Goal: Task Accomplishment & Management: Complete application form

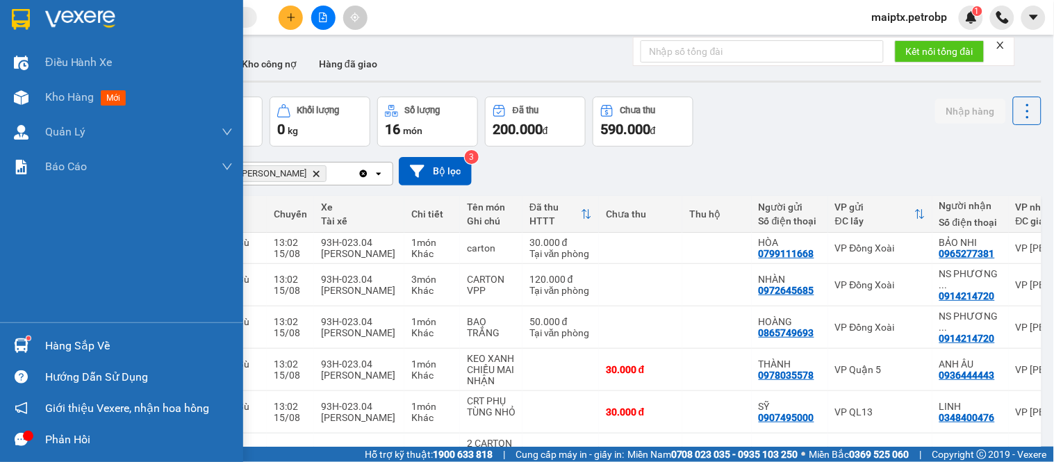
scroll to position [129, 0]
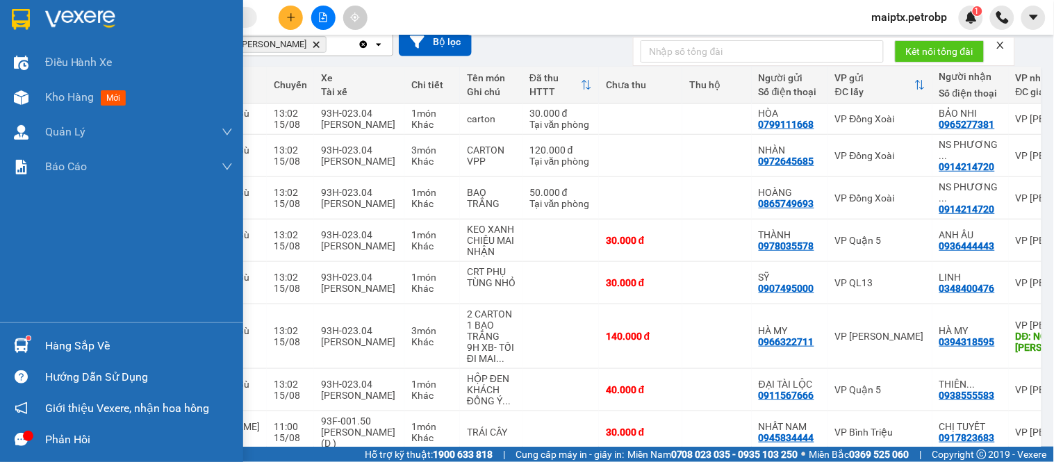
click at [33, 341] on div "Hàng sắp về" at bounding box center [121, 345] width 243 height 31
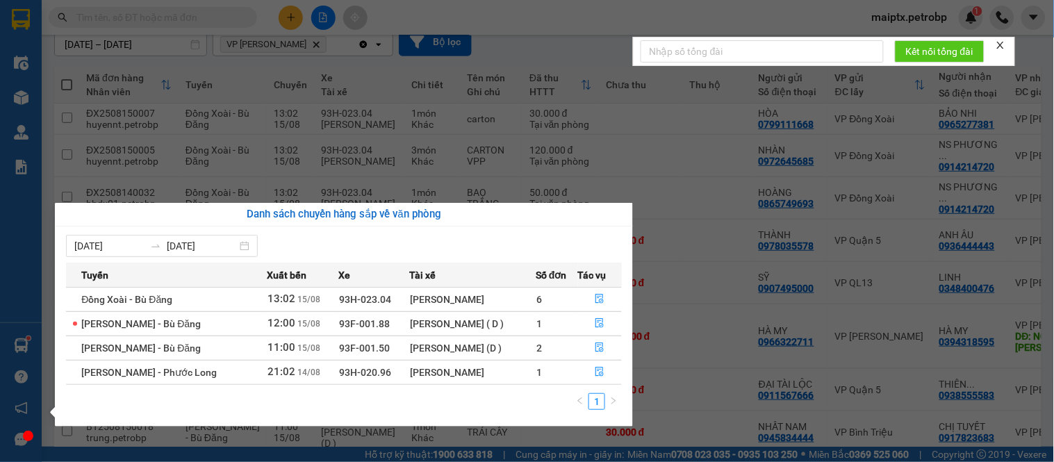
click at [523, 47] on section "Kết quả tìm kiếm ( 0 ) Bộ lọc No Data maiptx.petrobp 1 Điều hành xe Kho hàng mớ…" at bounding box center [527, 231] width 1054 height 462
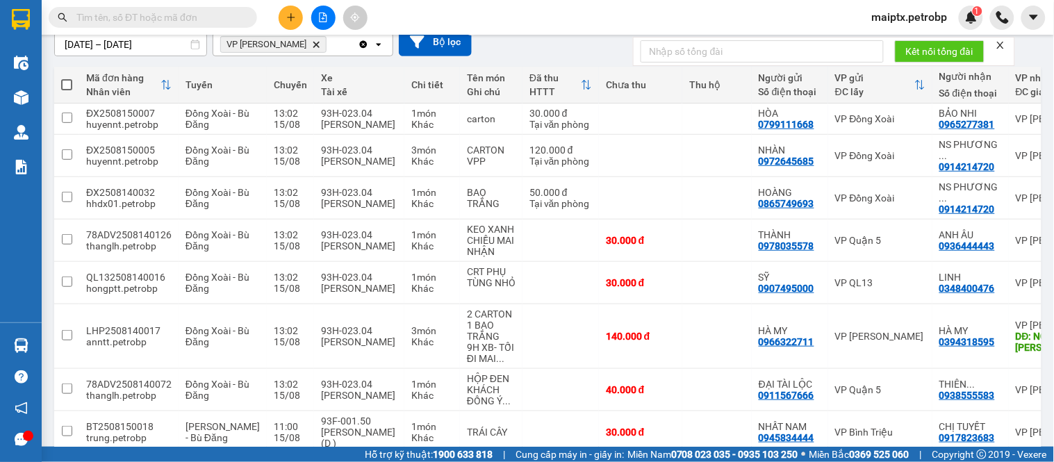
scroll to position [0, 0]
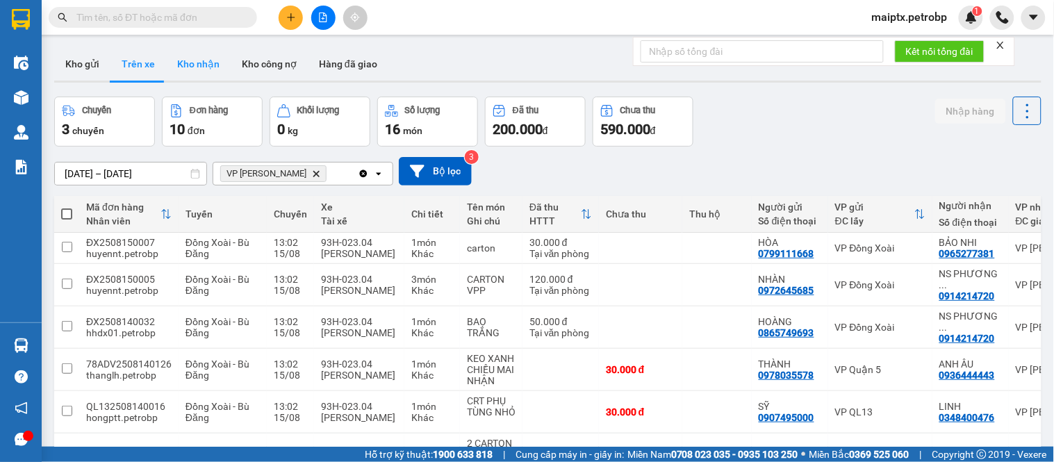
click at [170, 54] on button "Kho nhận" at bounding box center [198, 63] width 65 height 33
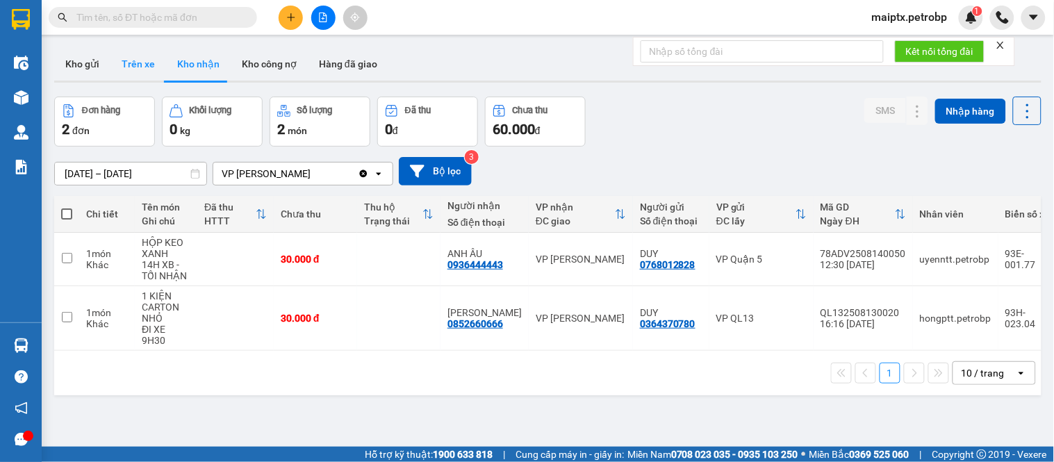
click at [144, 59] on button "Trên xe" at bounding box center [138, 63] width 56 height 33
type input "[DATE] – [DATE]"
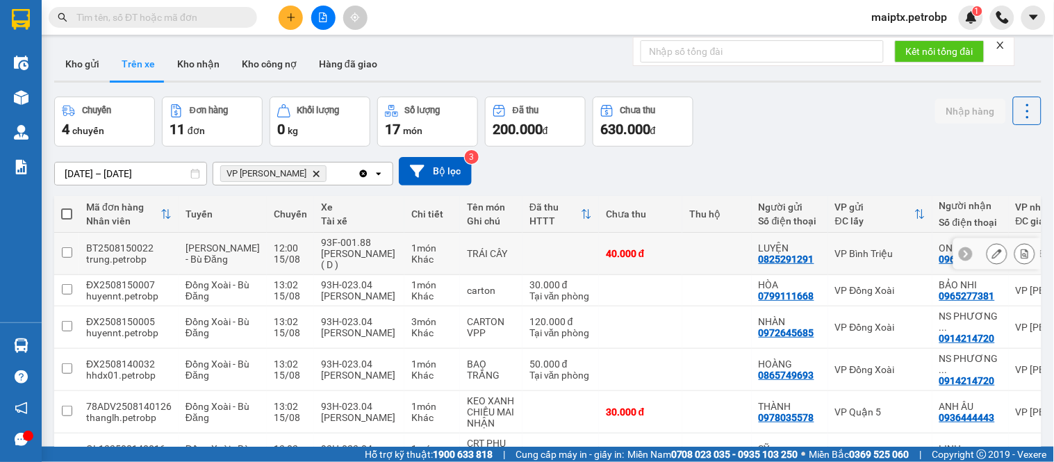
scroll to position [77, 0]
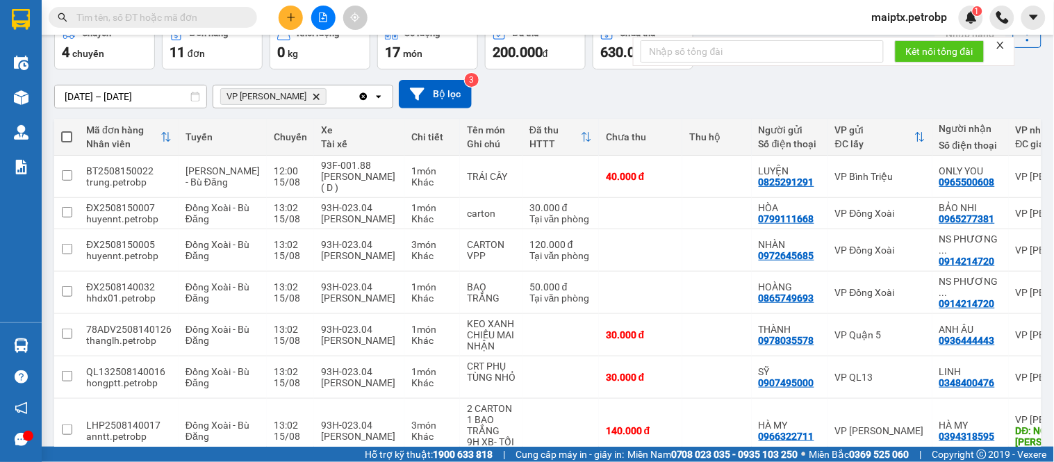
click at [915, 23] on span "maiptx.petrobp" at bounding box center [910, 16] width 98 height 17
click at [912, 47] on span "Đăng xuất" at bounding box center [916, 42] width 70 height 15
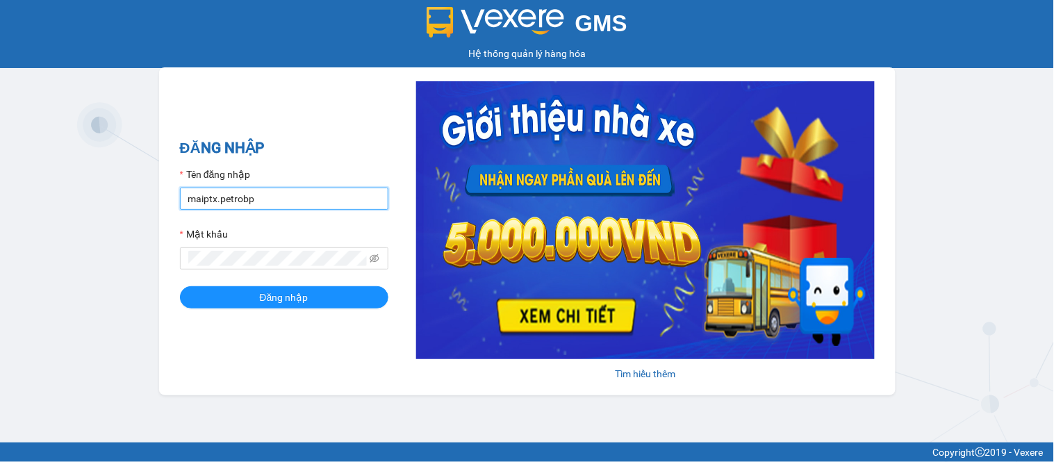
click at [265, 210] on input "maiptx.petrobp" at bounding box center [284, 199] width 208 height 22
type input "dienpt.petrobp"
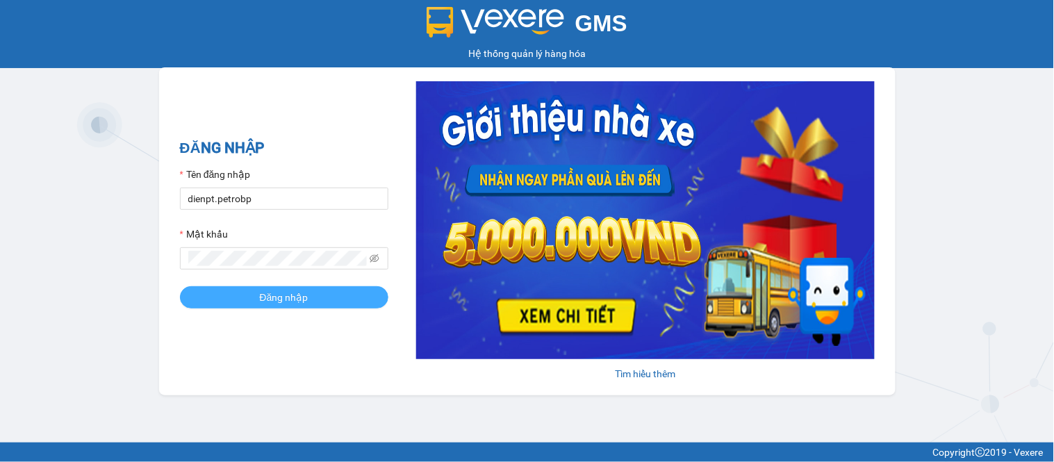
drag, startPoint x: 229, startPoint y: 293, endPoint x: 137, endPoint y: 44, distance: 264.7
click at [229, 292] on button "Đăng nhập" at bounding box center [284, 297] width 208 height 22
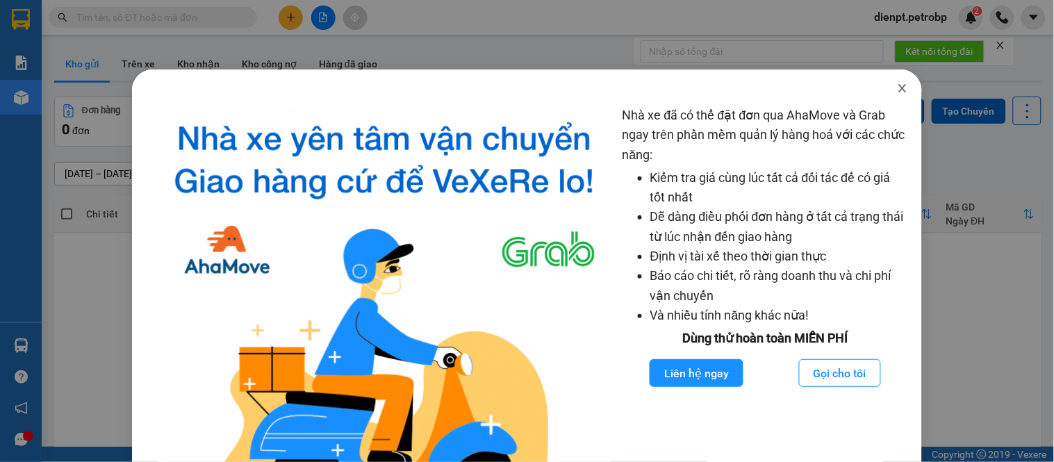
click at [898, 85] on icon "close" at bounding box center [902, 88] width 11 height 11
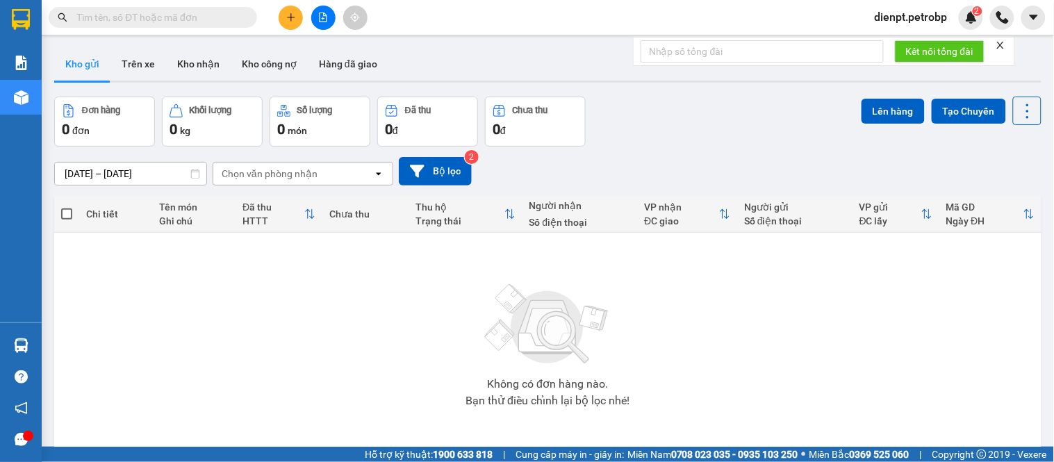
drag, startPoint x: 540, startPoint y: 70, endPoint x: 450, endPoint y: 70, distance: 90.3
click at [507, 70] on div "Kho gửi Trên xe Kho nhận Kho công nợ Hàng đã giao" at bounding box center [547, 65] width 987 height 37
click at [138, 59] on button "Trên xe" at bounding box center [138, 63] width 56 height 33
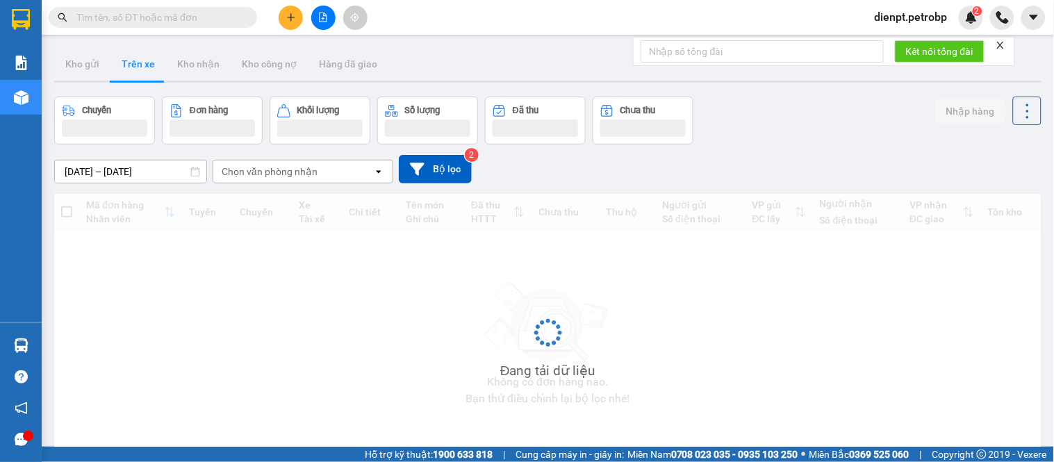
click at [844, 129] on div "Chuyến Đơn hàng Khối lượng Số lượng Đã thu Chưa thu Nhập hàng" at bounding box center [547, 121] width 987 height 48
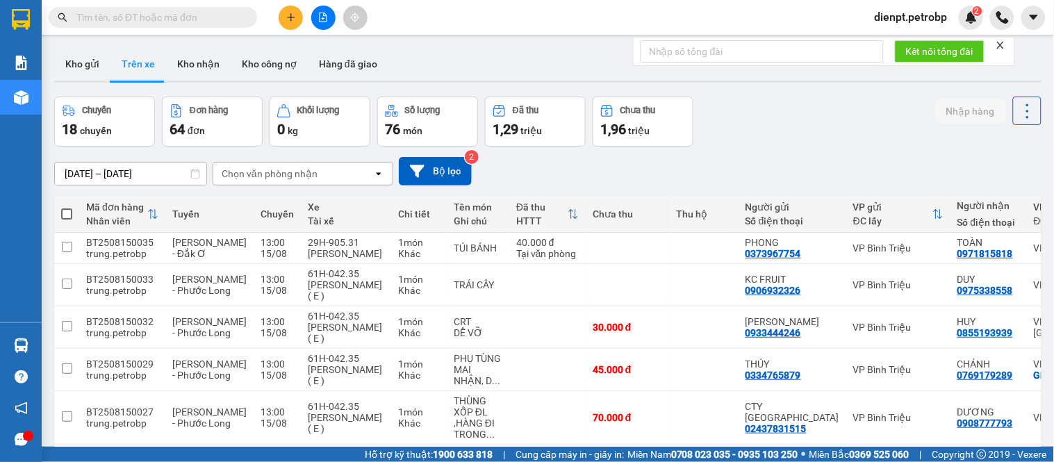
click at [306, 183] on div "Chọn văn phòng nhận" at bounding box center [293, 174] width 160 height 22
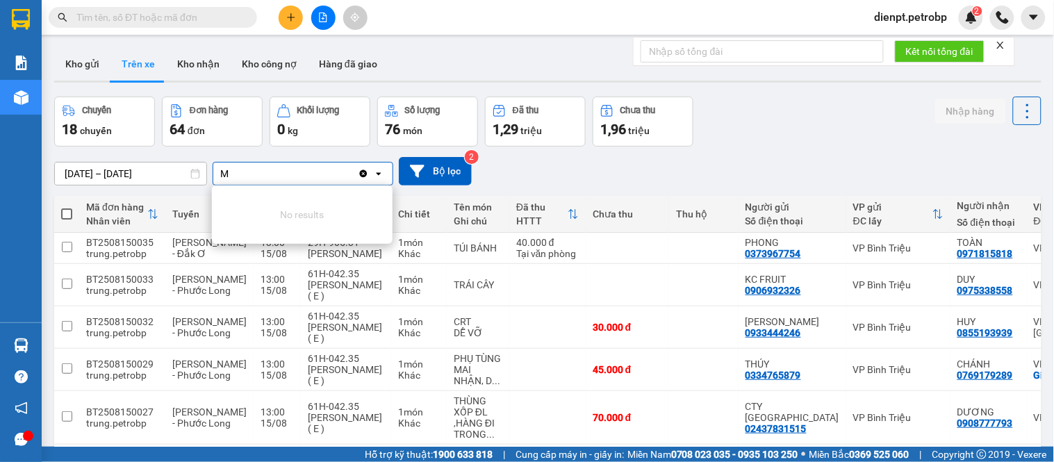
type input "M"
click at [363, 174] on icon "Clear all" at bounding box center [363, 173] width 11 height 11
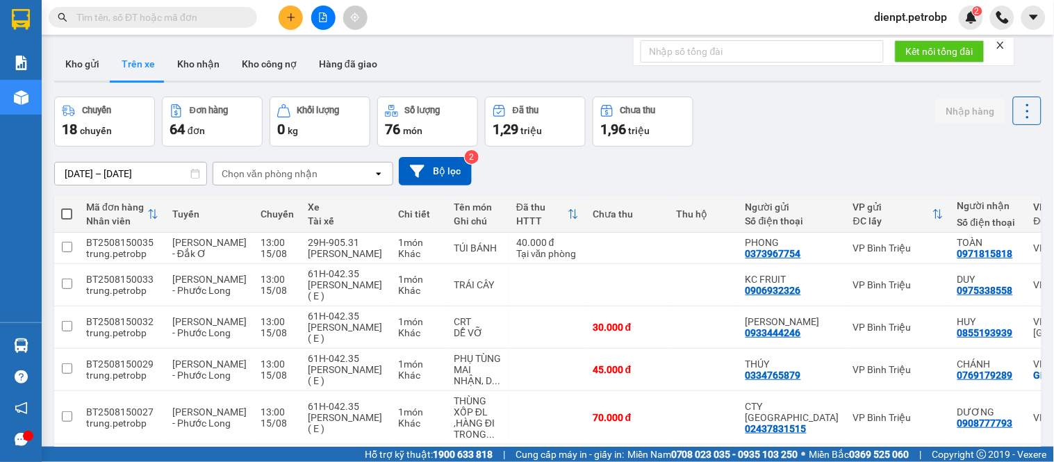
click at [322, 174] on div "Chọn văn phòng nhận" at bounding box center [293, 174] width 160 height 22
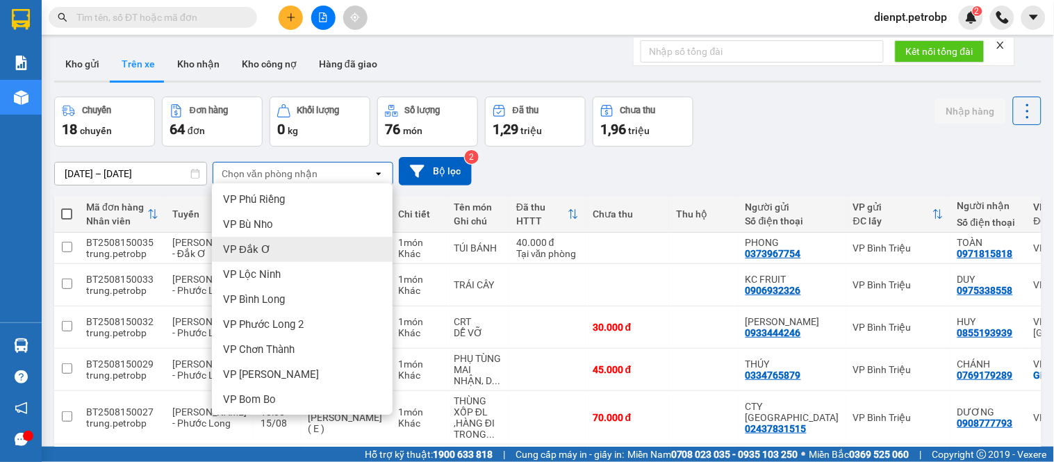
scroll to position [154, 0]
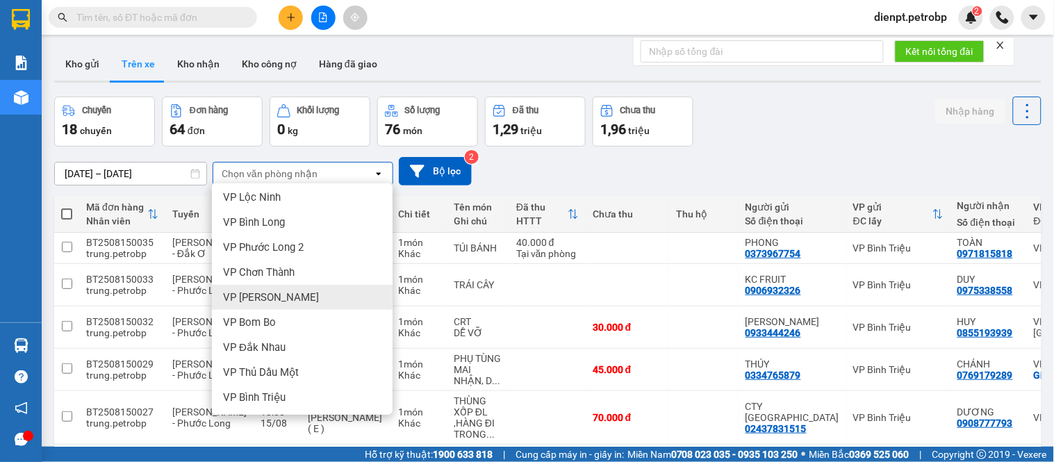
click at [288, 304] on div "VP [PERSON_NAME]" at bounding box center [302, 297] width 181 height 25
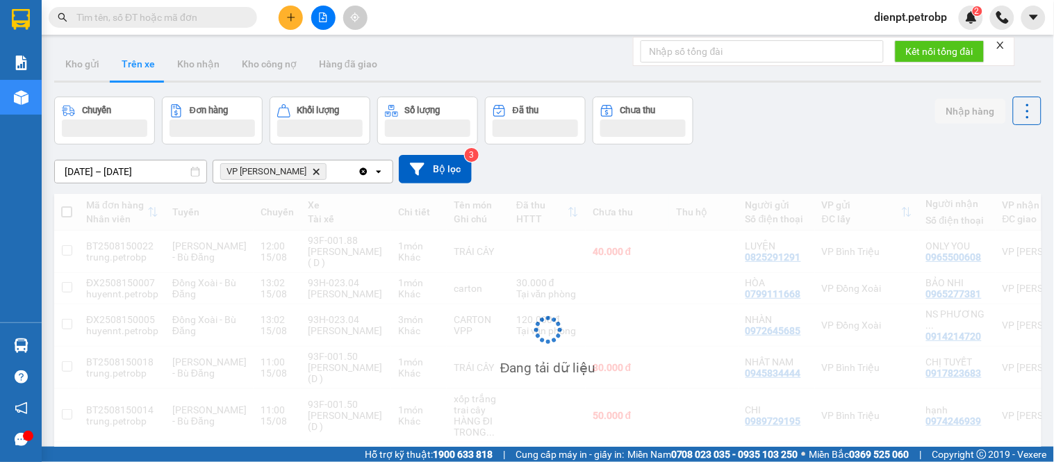
click at [706, 150] on div "[DATE] – [DATE] Press the down arrow key to interact with the calendar and sele…" at bounding box center [547, 169] width 987 height 49
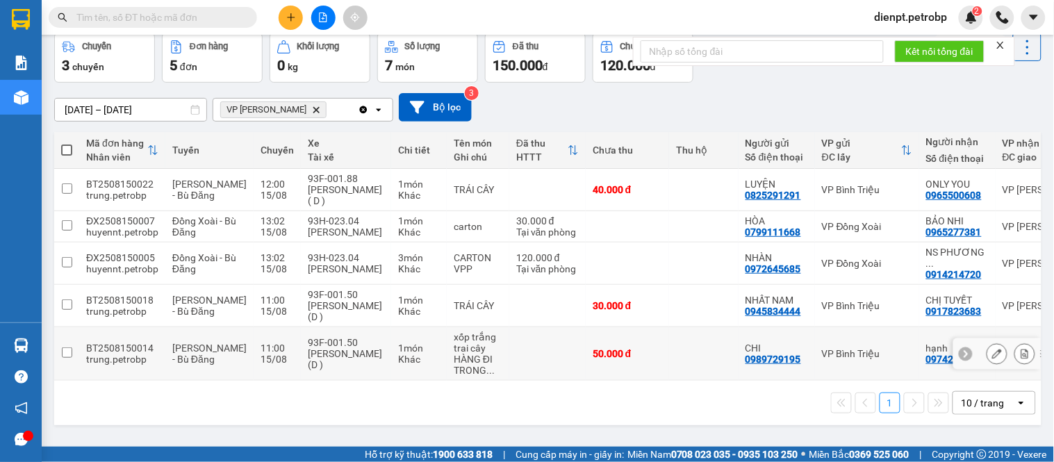
scroll to position [0, 0]
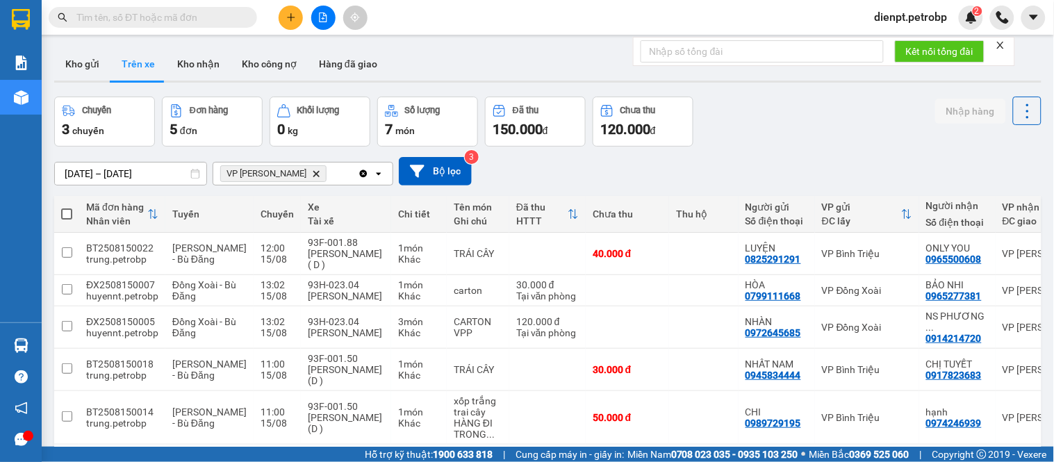
click at [760, 132] on div "Chuyến 3 chuyến Đơn hàng 5 đơn Khối lượng 0 kg Số lượng 7 món Đã thu 150.000 đ …" at bounding box center [547, 122] width 987 height 50
click at [818, 133] on div "Chuyến 3 chuyến Đơn hàng 5 đơn Khối lượng 0 kg Số lượng 7 món Đã thu 150.000 đ …" at bounding box center [547, 122] width 987 height 50
click at [810, 92] on div "ver 1.8.138 Kho gửi Trên xe Kho nhận Kho công nợ Hàng đã giao Chuyến 3 chuyến Đ…" at bounding box center [548, 273] width 999 height 462
click at [777, 142] on div "Chuyến 3 chuyến Đơn hàng 5 đơn Khối lượng 0 kg Số lượng 7 món Đã thu 150.000 đ …" at bounding box center [547, 122] width 987 height 50
drag, startPoint x: 786, startPoint y: 107, endPoint x: 360, endPoint y: 115, distance: 426.1
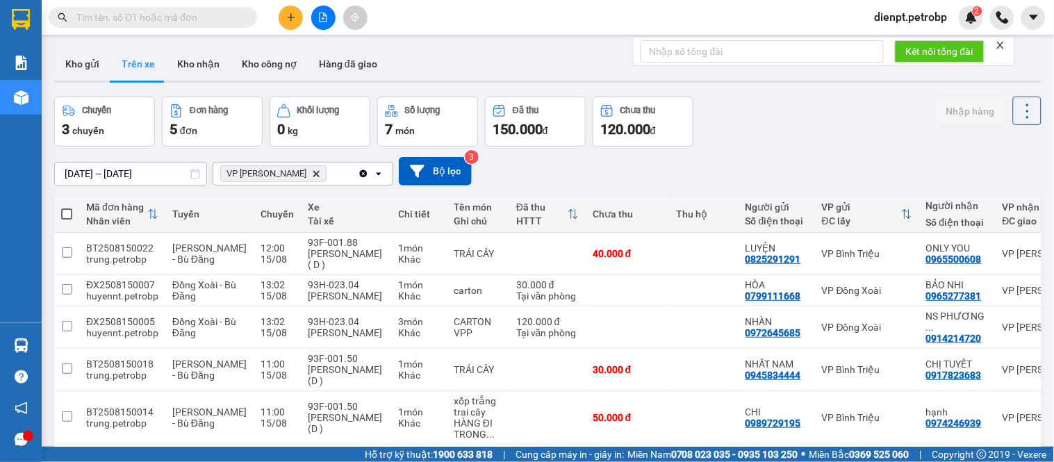
click at [783, 107] on div "Chuyến 3 chuyến Đơn hàng 5 đơn Khối lượng 0 kg Số lượng 7 món Đã thu 150.000 đ …" at bounding box center [547, 122] width 987 height 50
click at [179, 58] on button "Kho nhận" at bounding box center [198, 63] width 65 height 33
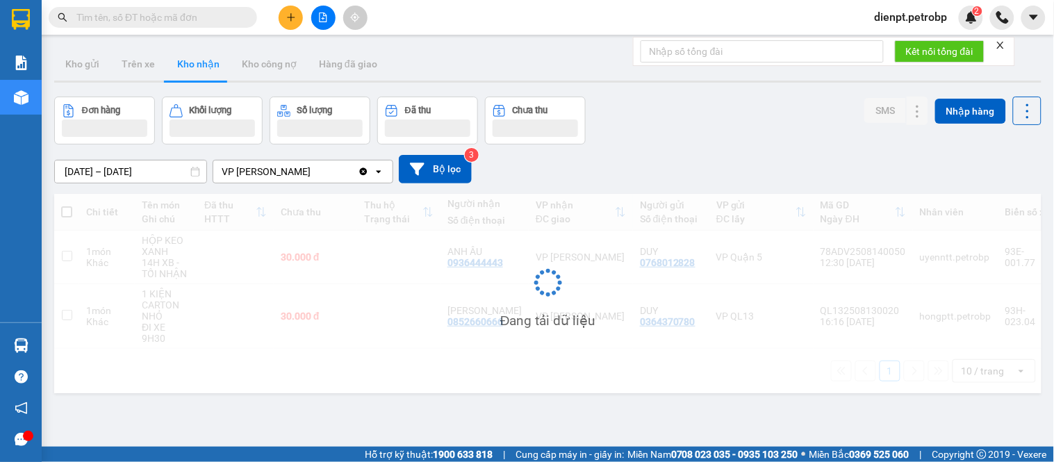
click at [747, 135] on div "Đơn hàng Khối lượng Số lượng Đã thu Chưa thu SMS Nhập hàng" at bounding box center [547, 121] width 987 height 48
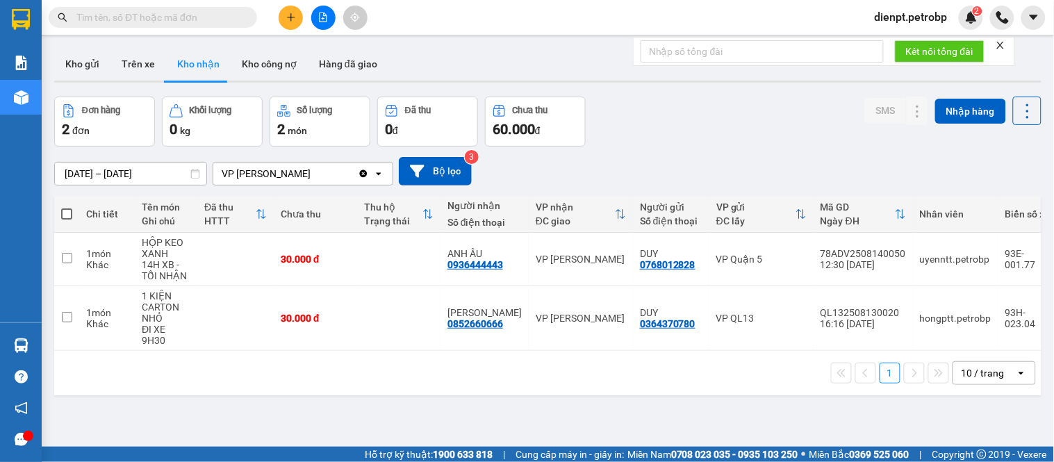
click at [483, 407] on div "ver 1.8.138 Kho gửi Trên xe Kho nhận Kho công nợ Hàng đã giao Đơn hàng 2 đơn Kh…" at bounding box center [548, 273] width 999 height 462
click at [698, 90] on div "ver 1.8.138 Kho gửi Trên xe Kho nhận Kho công nợ Hàng đã giao Đơn hàng 2 đơn Kh…" at bounding box center [548, 273] width 999 height 462
drag, startPoint x: 511, startPoint y: 77, endPoint x: 476, endPoint y: 40, distance: 51.1
click at [501, 59] on div "Kho gửi Trên xe Kho nhận Kho công nợ Hàng đã giao" at bounding box center [547, 65] width 987 height 37
click at [656, 133] on div "Đơn hàng 2 đơn Khối lượng 0 kg Số lượng 2 món Đã thu 0 đ Chưa thu 60.000 đ SMS …" at bounding box center [547, 122] width 987 height 50
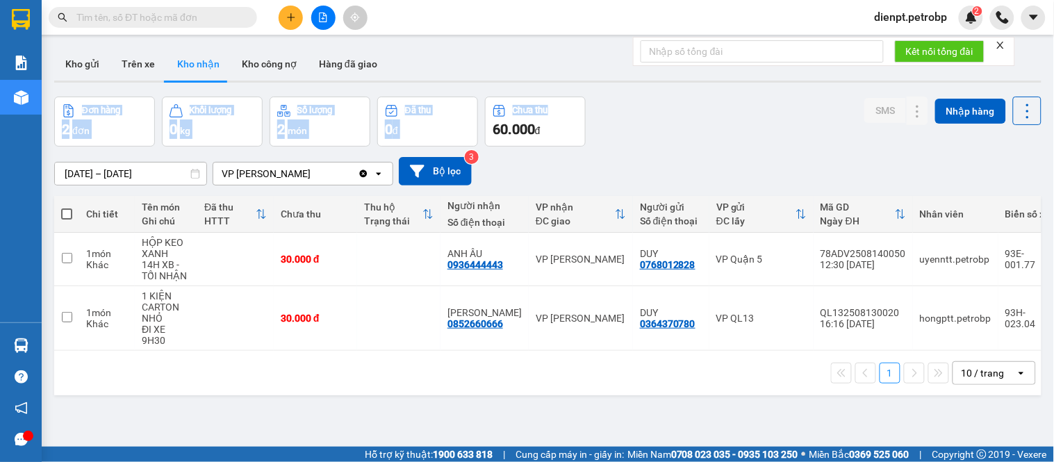
click at [674, 104] on div "ver 1.8.138 Kho gửi Trên xe Kho nhận Kho công nợ Hàng đã giao Đơn hàng 2 đơn Kh…" at bounding box center [548, 273] width 999 height 462
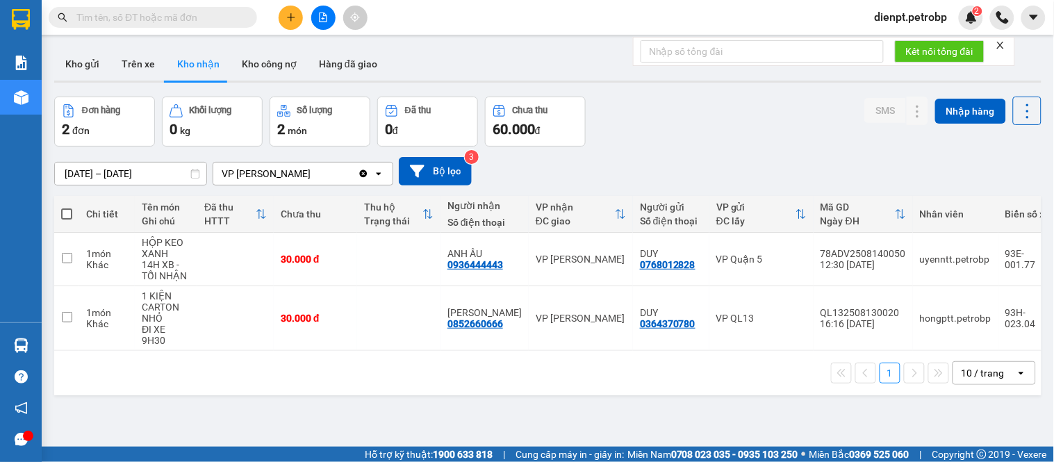
click at [675, 115] on div "Đơn hàng 2 đơn Khối lượng 0 kg Số lượng 2 món Đã thu 0 đ Chưa thu 60.000 đ SMS …" at bounding box center [547, 122] width 987 height 50
click at [143, 60] on button "Trên xe" at bounding box center [138, 63] width 56 height 33
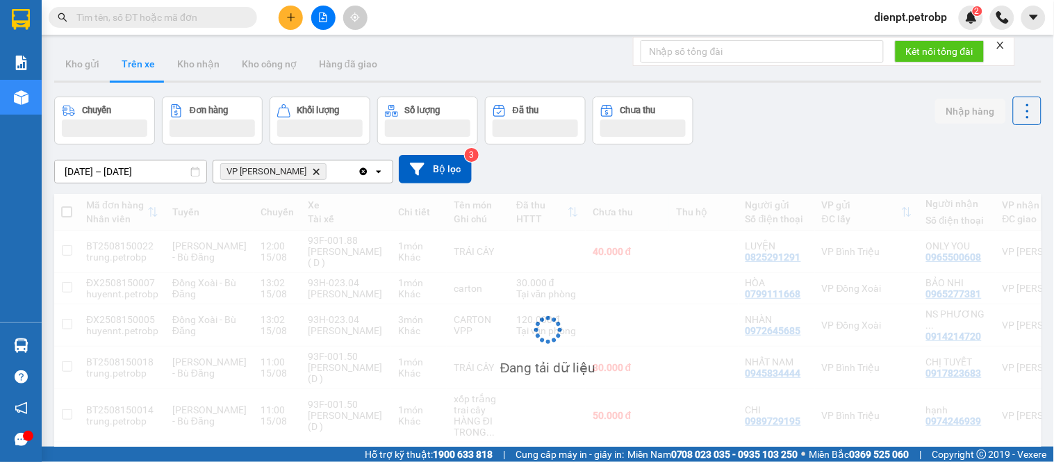
click at [799, 110] on div "Chuyến Đơn hàng Khối lượng Số lượng Đã thu Chưa thu Nhập hàng" at bounding box center [547, 121] width 987 height 48
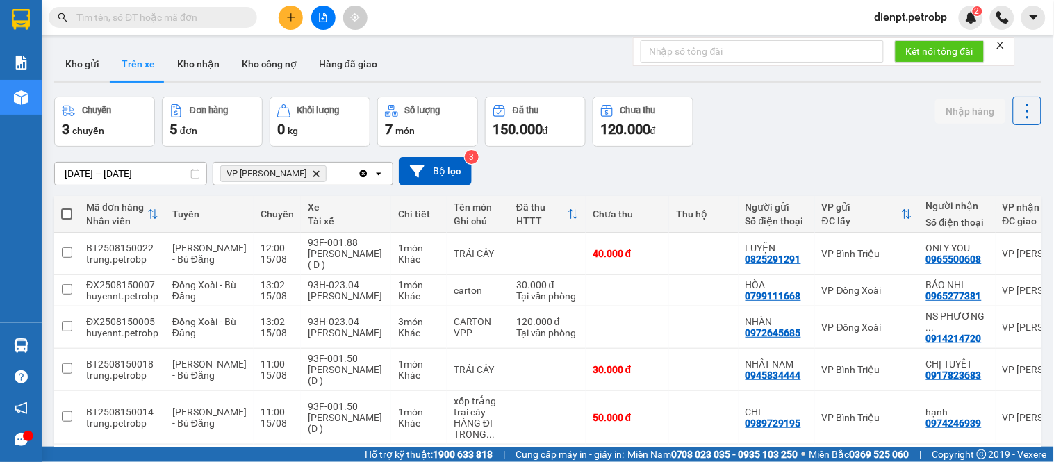
drag, startPoint x: 728, startPoint y: 112, endPoint x: 136, endPoint y: 86, distance: 592.6
click at [695, 108] on div "Chuyến 3 chuyến Đơn hàng 5 đơn Khối lượng 0 kg Số lượng 7 món Đã thu 150.000 đ …" at bounding box center [547, 122] width 987 height 50
click at [192, 65] on button "Kho nhận" at bounding box center [198, 63] width 65 height 33
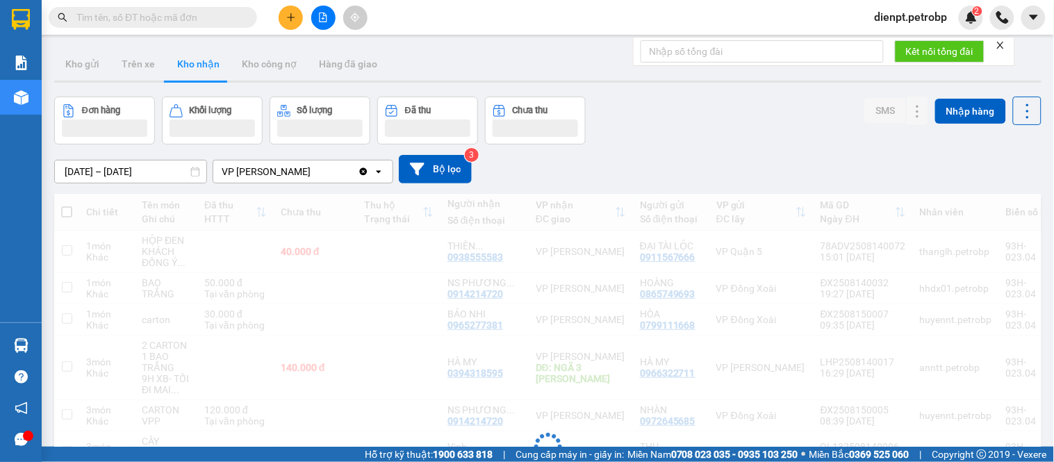
click at [741, 102] on div "Đơn hàng Khối lượng Số lượng Đã thu Chưa thu SMS Nhập hàng" at bounding box center [547, 121] width 987 height 48
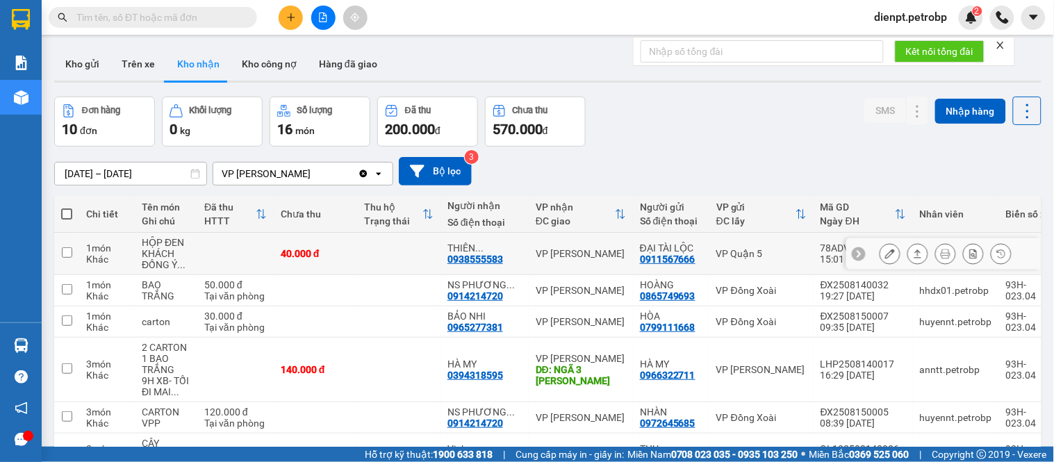
click at [466, 258] on div "0938555583" at bounding box center [476, 259] width 56 height 11
copy div "0938555583"
click at [470, 295] on div "0914214720" at bounding box center [476, 295] width 56 height 11
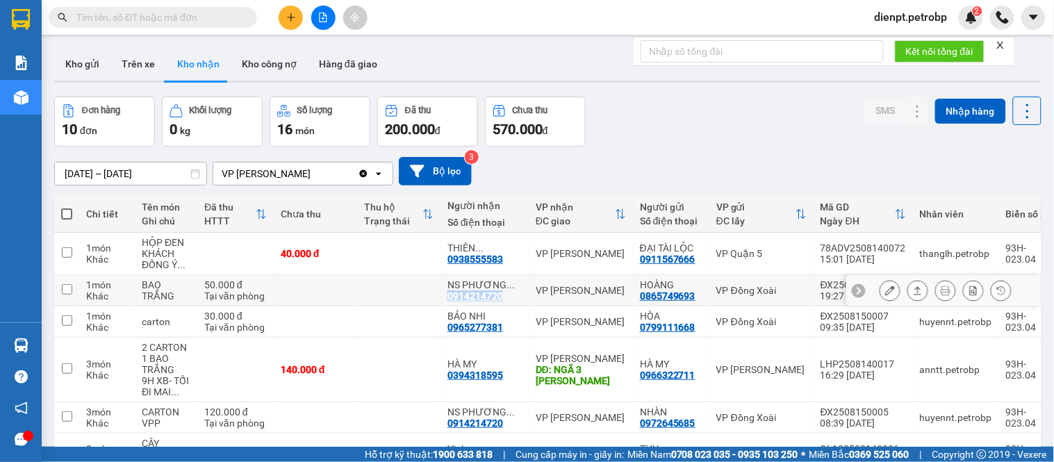
copy div "0914214720"
click at [1003, 171] on div "[DATE] – [DATE] Press the down arrow key to interact with the calendar and sele…" at bounding box center [547, 171] width 987 height 28
click at [468, 325] on div "0965277381" at bounding box center [476, 327] width 56 height 11
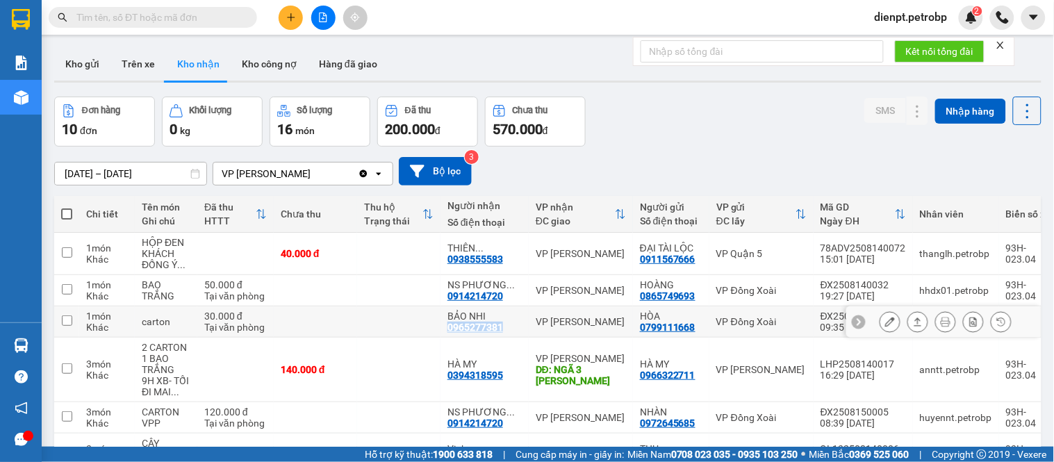
click at [468, 325] on div "0965277381" at bounding box center [476, 327] width 56 height 11
copy div "0965277381"
click at [983, 138] on div "SMS Nhập hàng" at bounding box center [952, 122] width 177 height 50
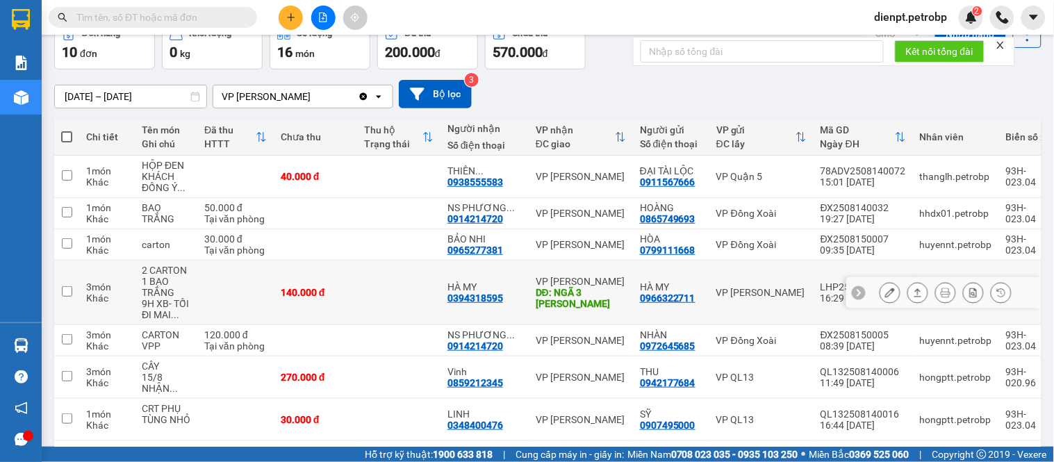
click at [466, 296] on div "0394318595" at bounding box center [476, 298] width 56 height 11
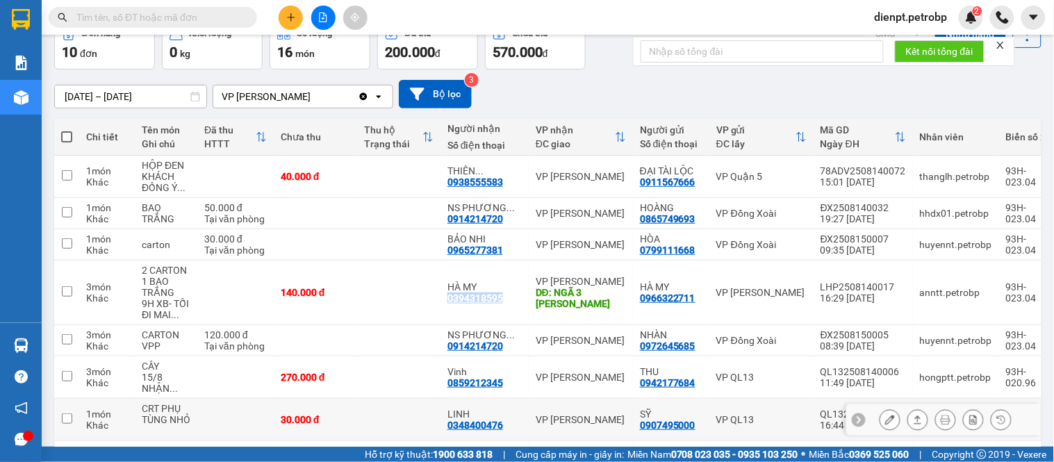
copy div "0394318595"
click at [975, 92] on div "[DATE] – [DATE] Press the down arrow key to interact with the calendar and sele…" at bounding box center [547, 94] width 987 height 28
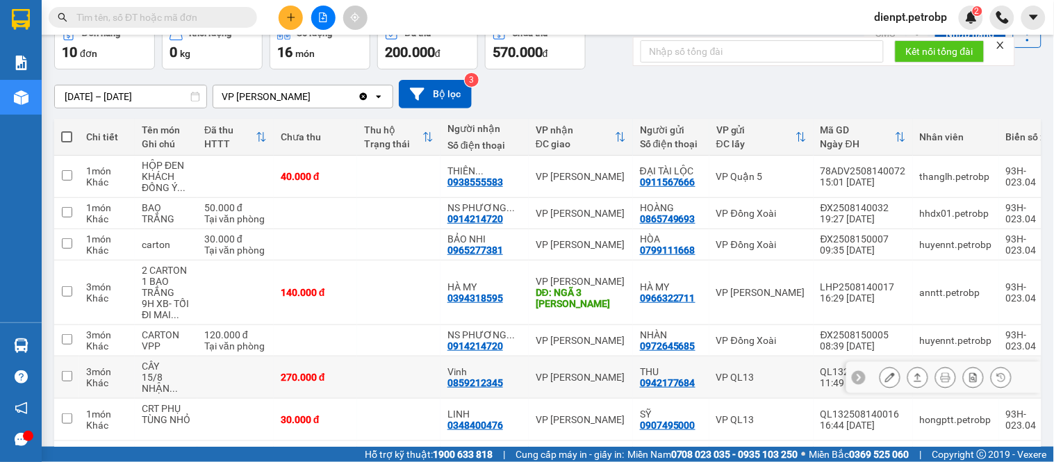
click at [473, 382] on div "0859212345" at bounding box center [476, 382] width 56 height 11
copy div "0859212345"
click at [1038, 98] on main "ver 1.8.138 Kho gửi Trên xe Kho nhận Kho công nợ Hàng đã giao Đơn hàng 10 đơn K…" at bounding box center [527, 223] width 1054 height 447
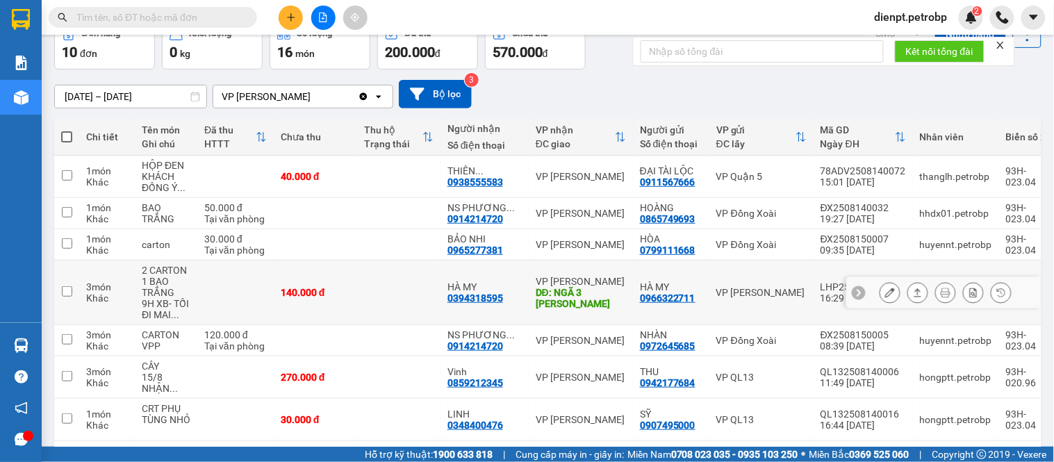
scroll to position [154, 0]
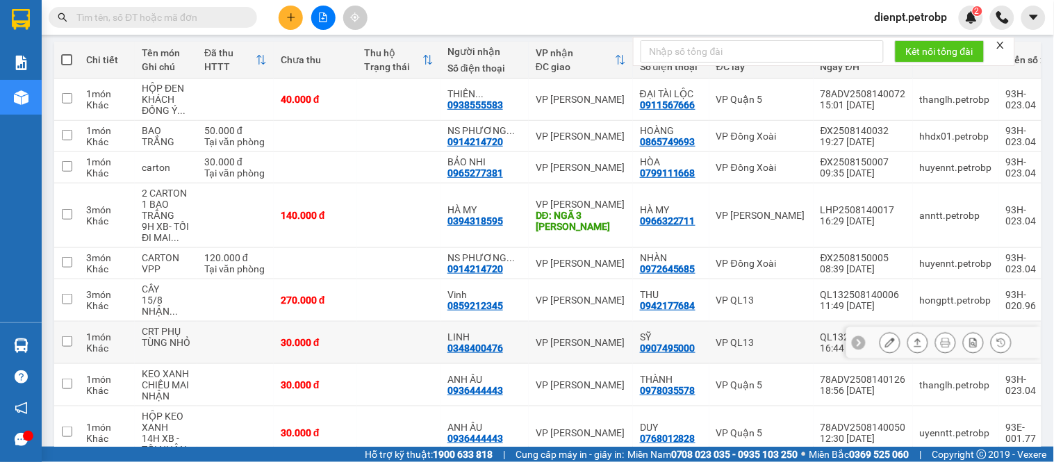
click at [475, 347] on div "0348400476" at bounding box center [476, 348] width 56 height 11
copy div "0348400476"
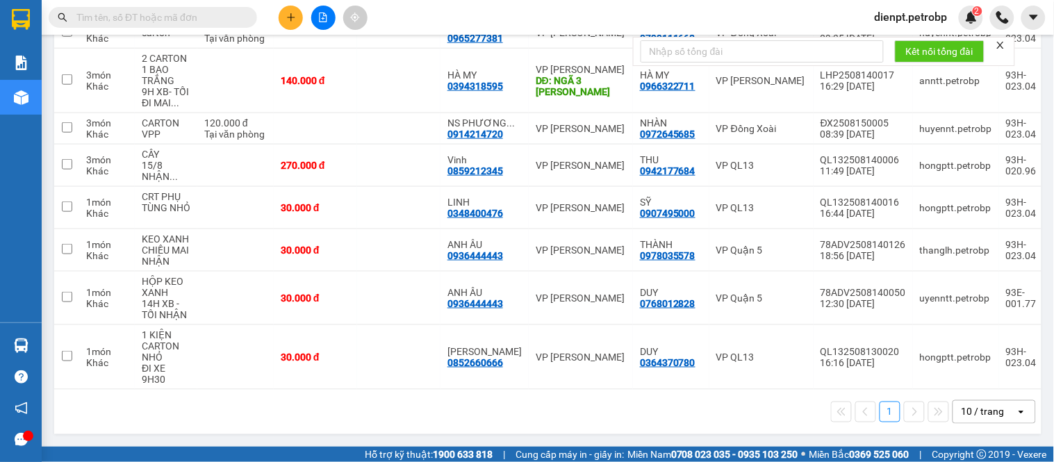
click at [402, 401] on div "1 10 / trang open" at bounding box center [548, 412] width 976 height 24
click at [664, 391] on div "1 10 / trang open" at bounding box center [547, 412] width 987 height 44
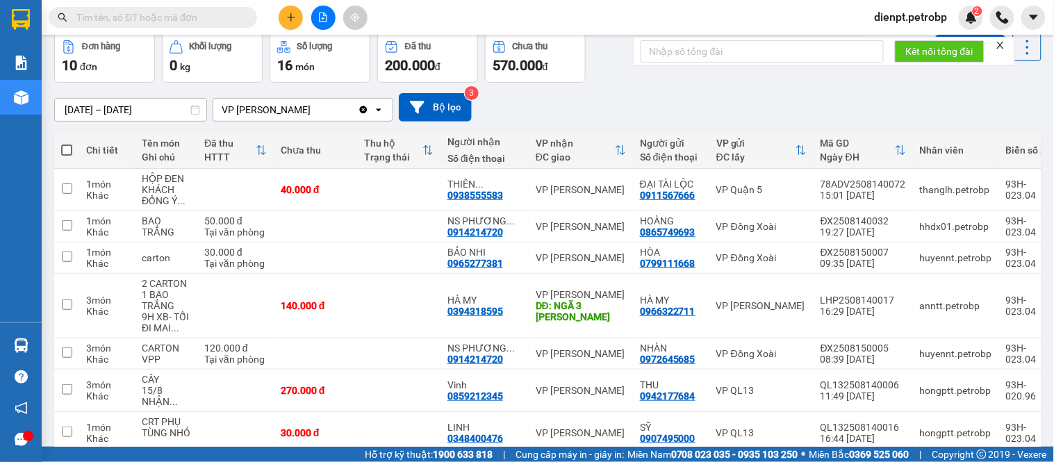
scroll to position [0, 0]
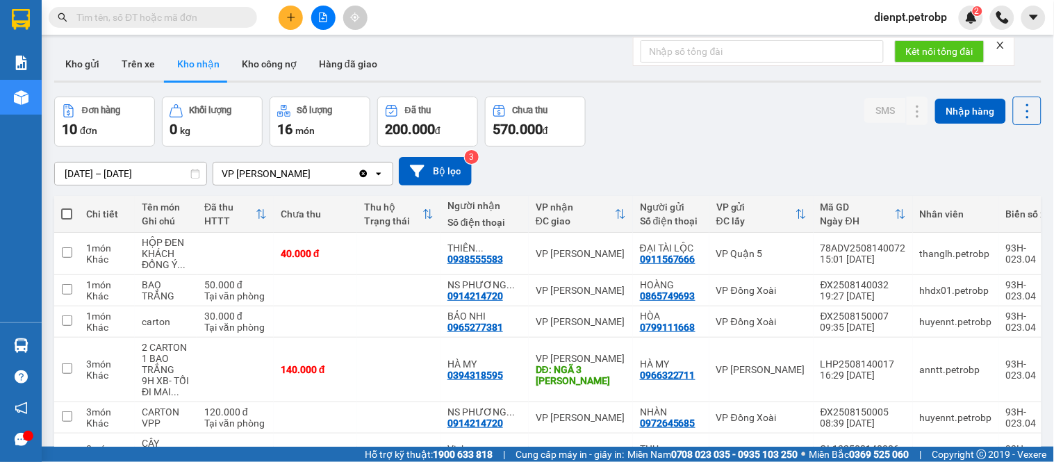
click at [680, 108] on div "Đơn hàng 10 đơn Khối lượng 0 kg Số lượng 16 món Đã thu 200.000 đ Chưa thu 570.0…" at bounding box center [547, 122] width 987 height 50
drag, startPoint x: 131, startPoint y: 71, endPoint x: 206, endPoint y: 103, distance: 81.6
click at [132, 70] on button "Trên xe" at bounding box center [138, 63] width 56 height 33
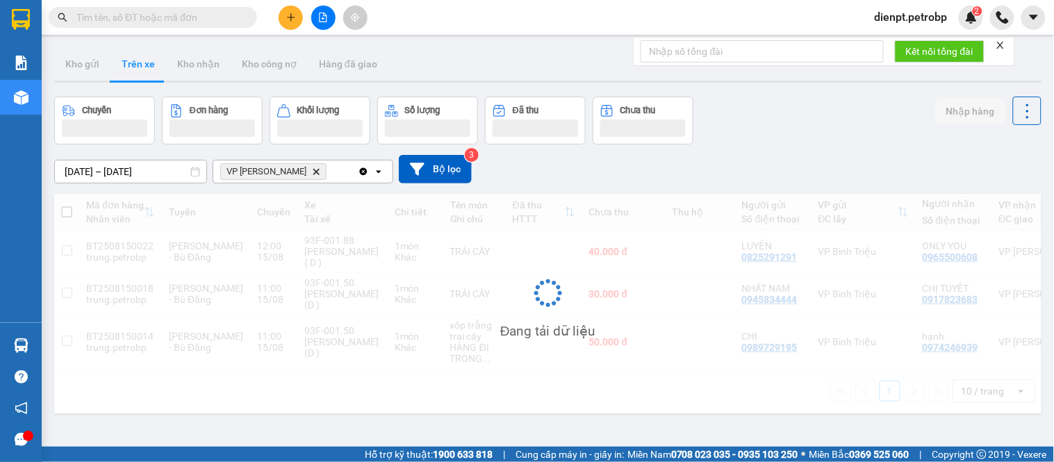
click at [756, 129] on div "Chuyến Đơn hàng Khối lượng Số lượng Đã thu Chưa thu Nhập hàng" at bounding box center [547, 121] width 987 height 48
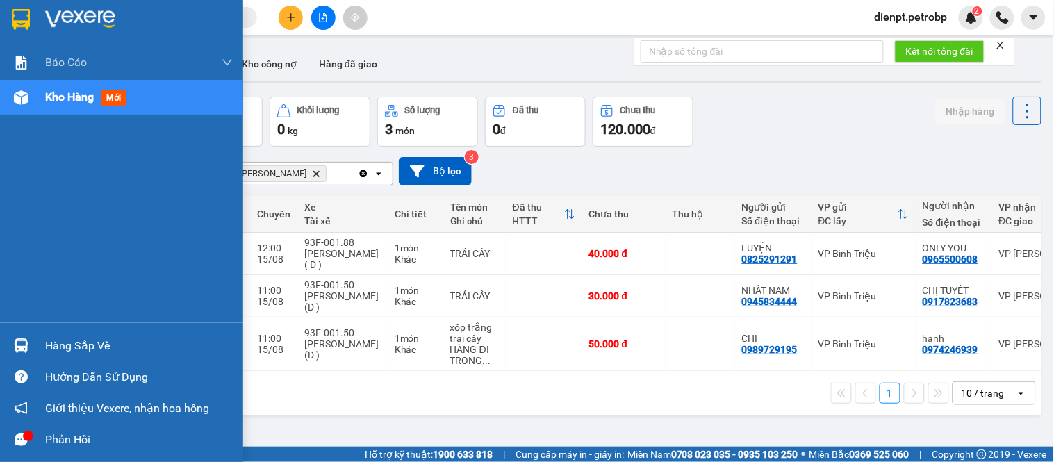
click at [23, 358] on div "Hàng sắp về" at bounding box center [121, 345] width 243 height 31
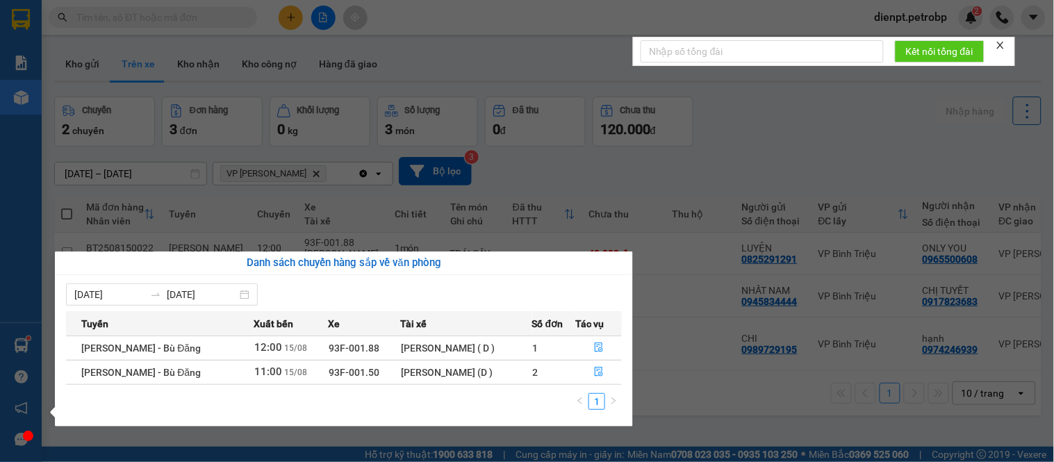
click at [761, 133] on section "Kết quả tìm kiếm ( 0 ) Bộ lọc No Data dienpt.petrobp 2 Báo cáo BC tiền tận nơi …" at bounding box center [527, 231] width 1054 height 462
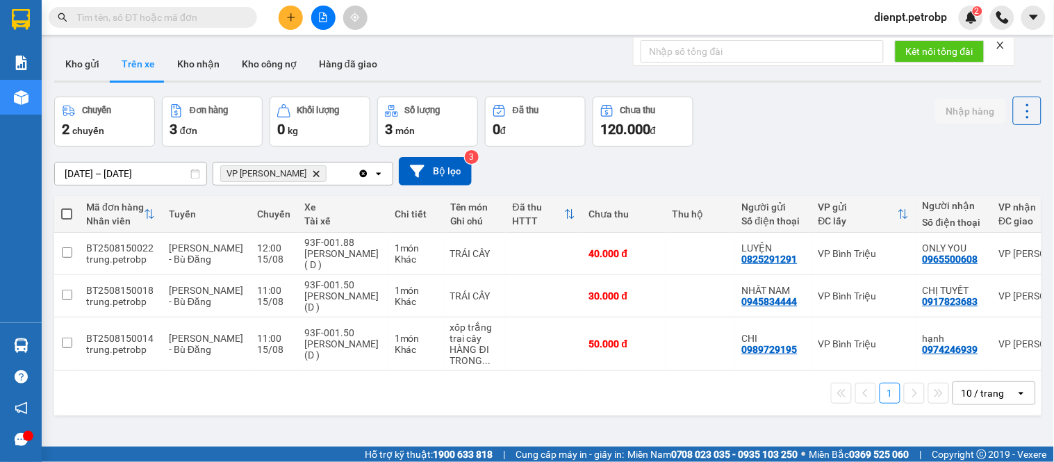
drag, startPoint x: 105, startPoint y: 408, endPoint x: 93, endPoint y: 413, distance: 13.1
click at [105, 405] on div "1 10 / trang open" at bounding box center [548, 394] width 976 height 24
click at [23, 435] on div at bounding box center [28, 436] width 10 height 10
click at [730, 158] on div "[DATE] – [DATE] Press the down arrow key to interact with the calendar and sele…" at bounding box center [547, 171] width 987 height 28
drag, startPoint x: 728, startPoint y: 133, endPoint x: 678, endPoint y: 133, distance: 49.3
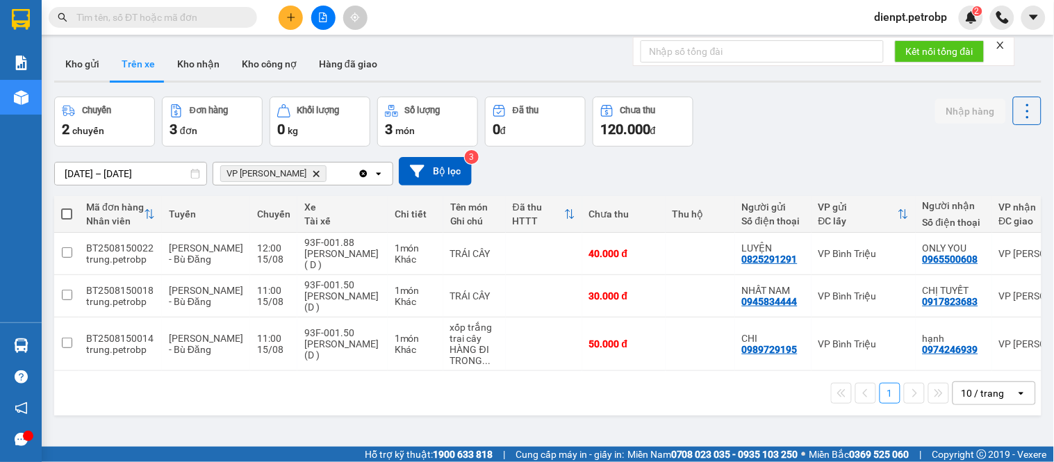
click at [716, 133] on div "Chuyến 2 chuyến Đơn hàng 3 đơn Khối lượng 0 kg Số lượng 3 món Đã thu 0 đ Chưa t…" at bounding box center [547, 122] width 987 height 50
click at [199, 65] on button "Kho nhận" at bounding box center [198, 63] width 65 height 33
type input "[DATE] – [DATE]"
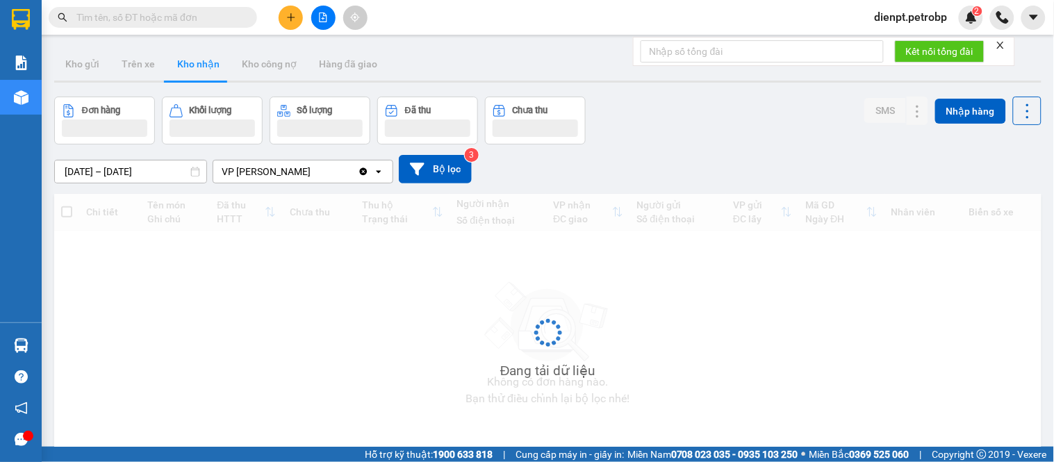
click at [730, 122] on div "Đơn hàng Khối lượng Số lượng Đã thu Chưa thu SMS Nhập hàng" at bounding box center [547, 121] width 987 height 48
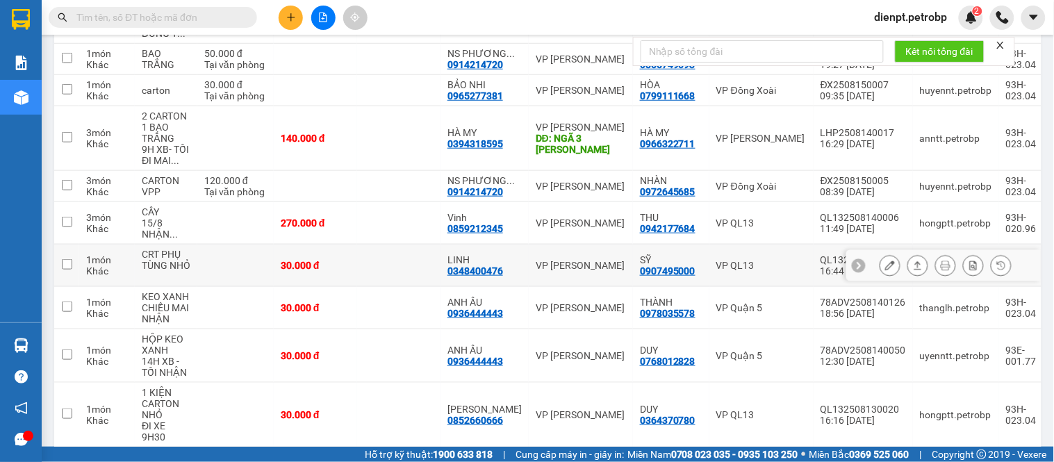
scroll to position [295, 0]
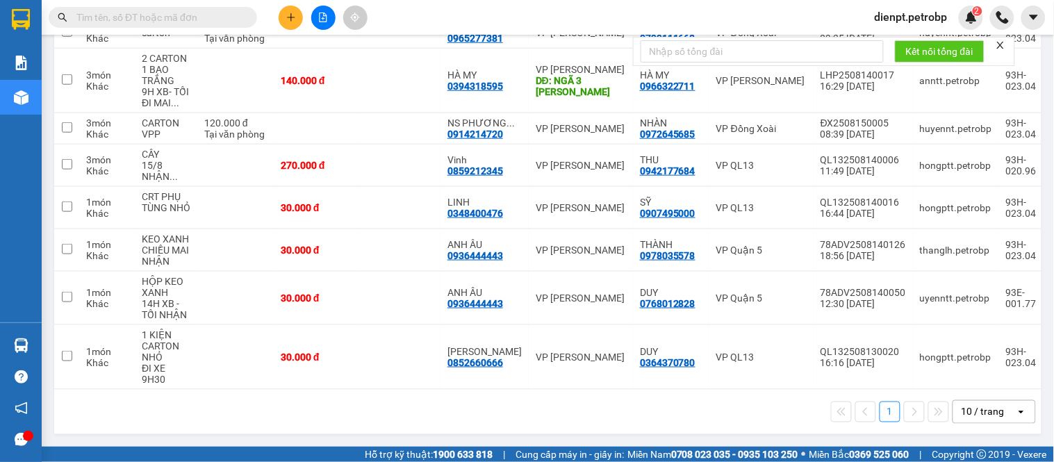
click at [1003, 46] on icon "close" at bounding box center [1000, 45] width 7 height 7
click at [671, 427] on div "1 10 / trang open" at bounding box center [547, 412] width 987 height 44
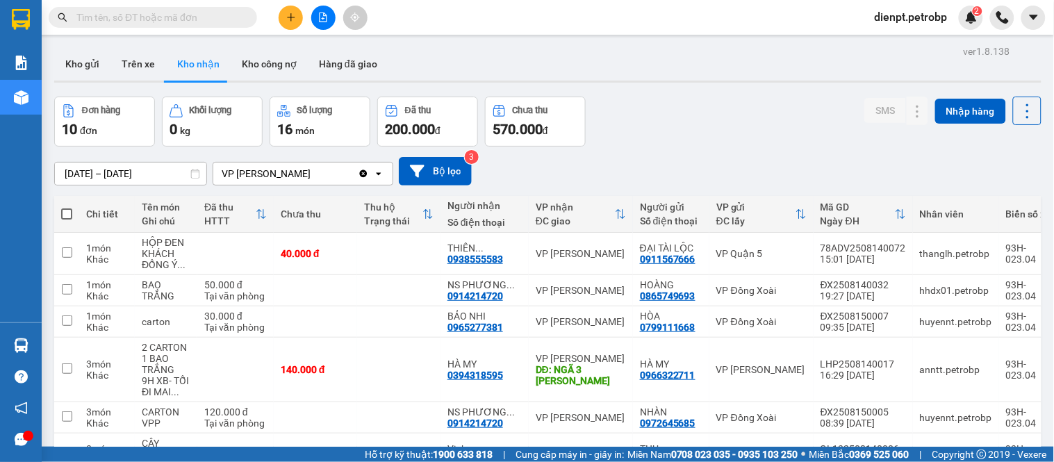
click at [705, 92] on div "ver 1.8.138 Kho gửi Trên xe Kho nhận Kho công nợ Hàng đã giao Đơn hàng 10 đơn K…" at bounding box center [548, 385] width 999 height 687
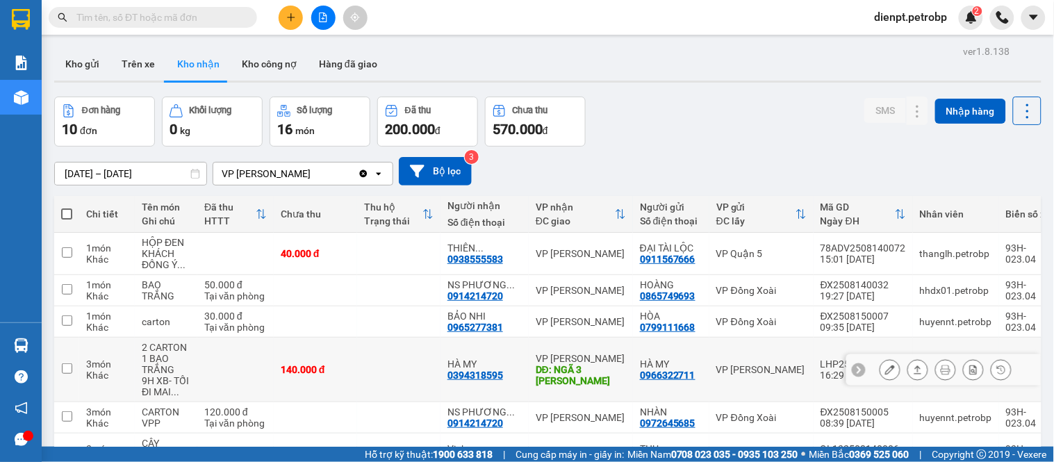
scroll to position [295, 0]
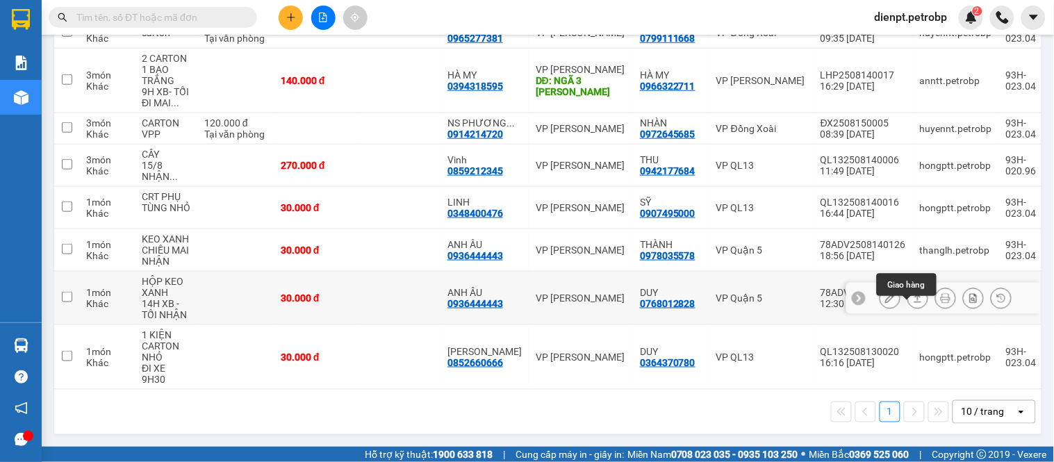
click at [913, 303] on icon at bounding box center [918, 298] width 10 height 10
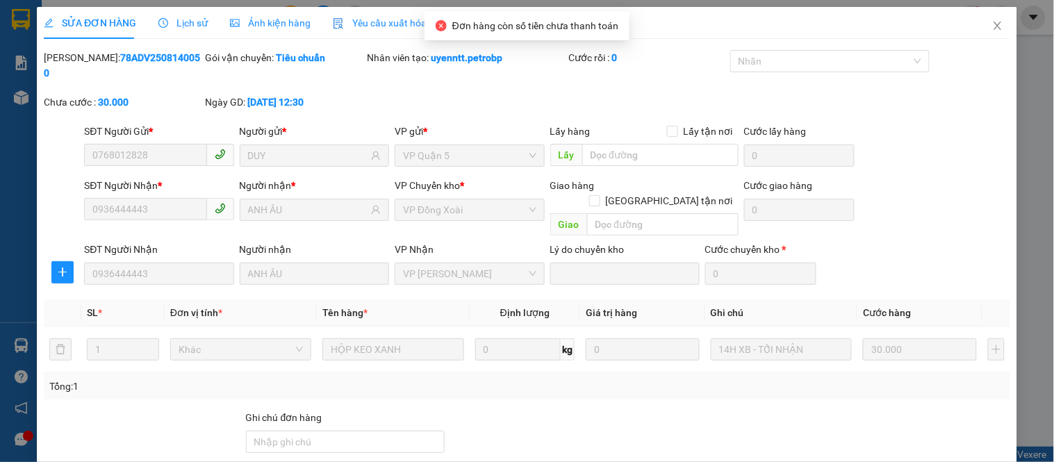
type input "0768012828"
type input "DUY"
type input "0936444443"
type input "ANH ÂU"
type input "30.000"
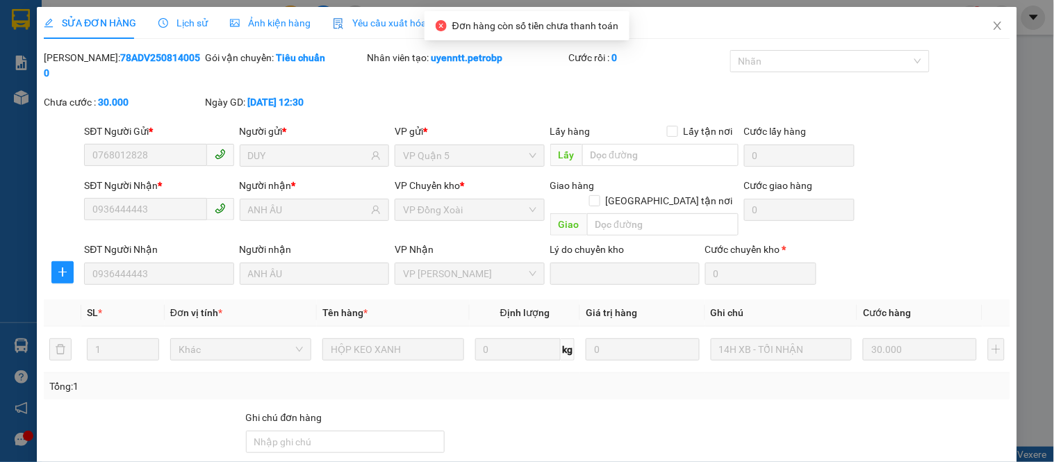
scroll to position [101, 0]
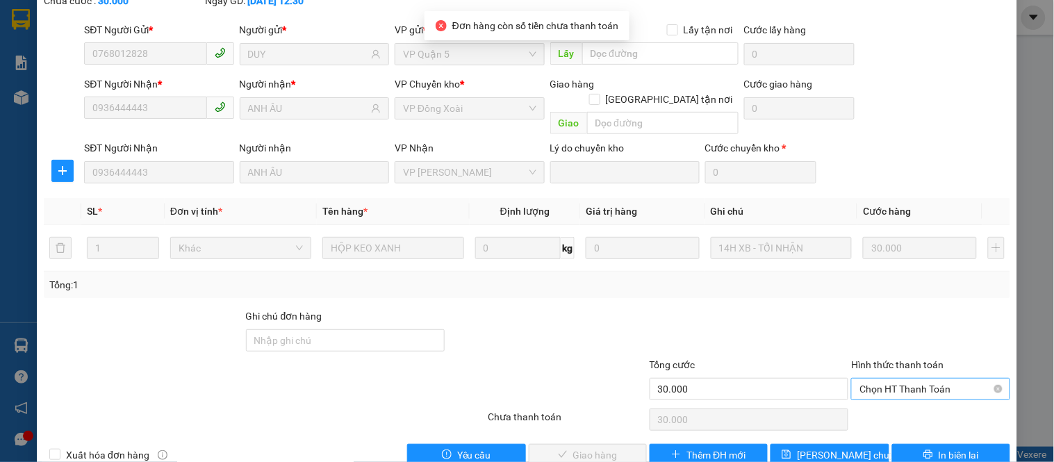
click at [895, 379] on span "Chọn HT Thanh Toán" at bounding box center [931, 389] width 142 height 21
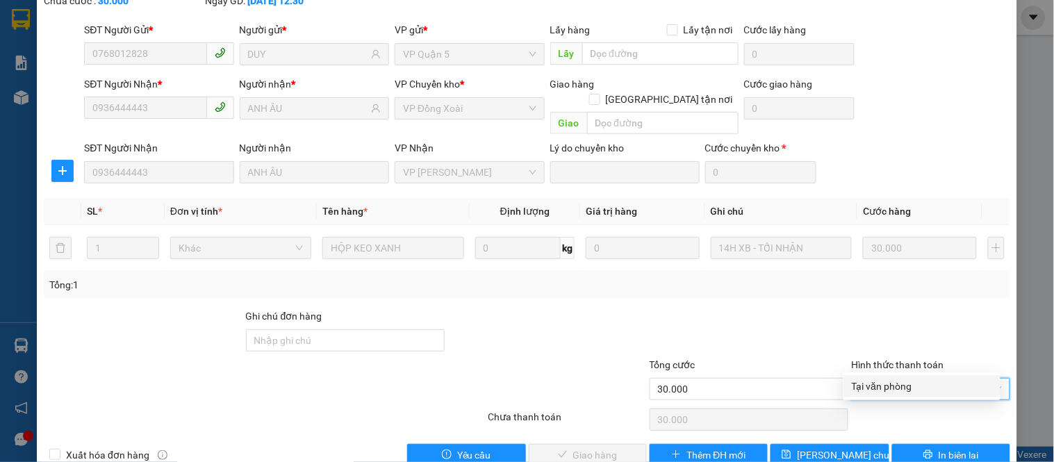
click at [877, 384] on div "Tại văn phòng" at bounding box center [922, 386] width 140 height 15
type input "0"
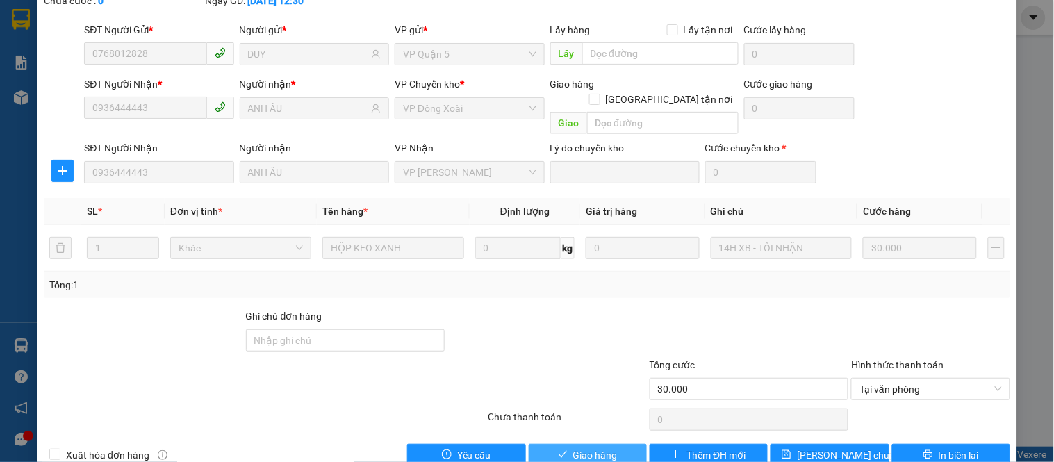
click at [558, 450] on icon "check" at bounding box center [563, 455] width 10 height 10
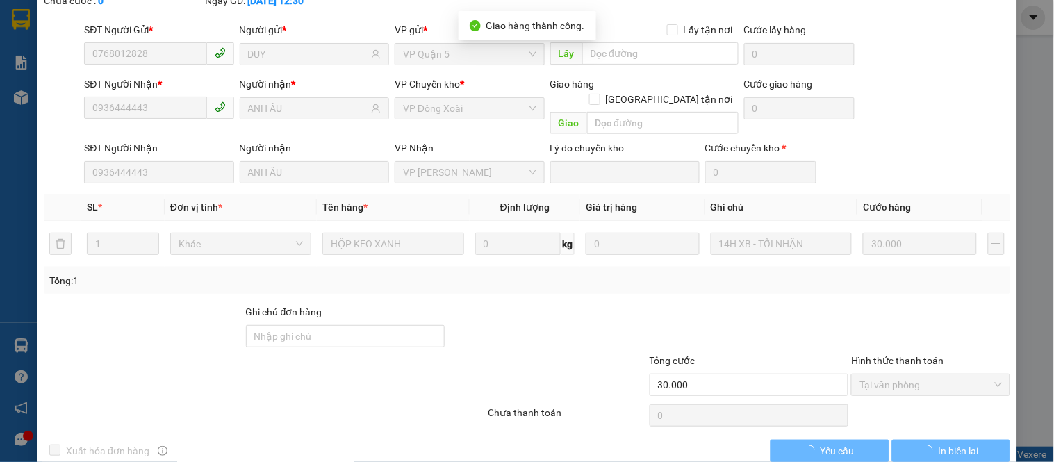
scroll to position [0, 0]
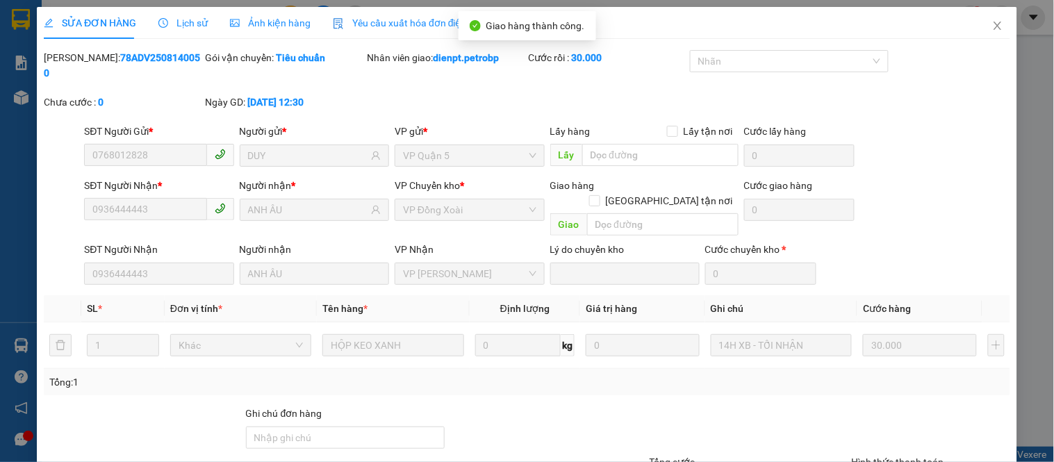
click at [129, 59] on b "78ADV2508140050" at bounding box center [122, 65] width 156 height 26
copy b "78ADV2508140050"
click at [992, 28] on icon "close" at bounding box center [997, 25] width 11 height 11
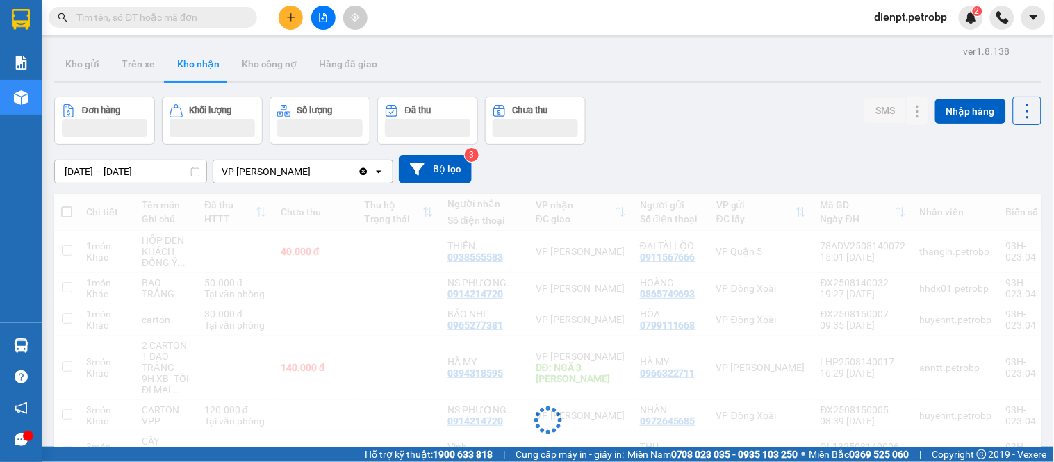
click at [787, 153] on div "[DATE] – [DATE] Press the down arrow key to interact with the calendar and sele…" at bounding box center [547, 169] width 987 height 49
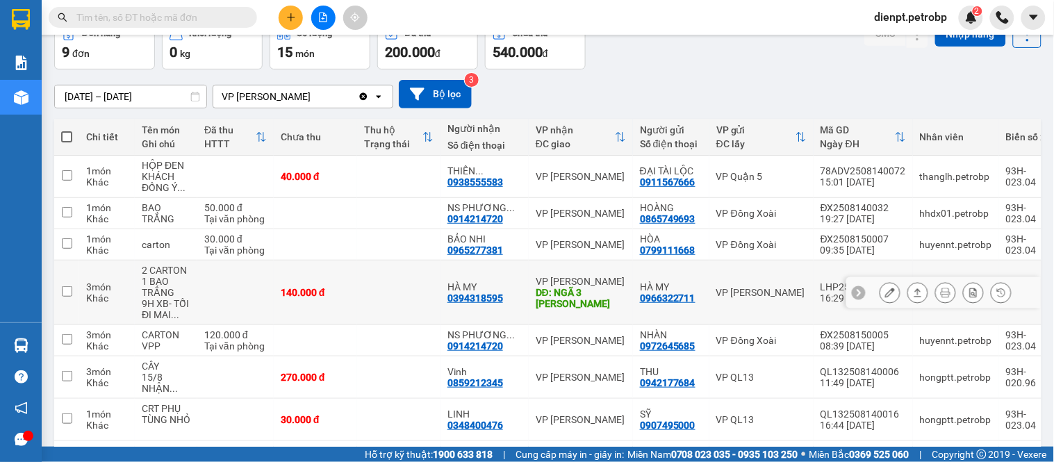
scroll to position [241, 0]
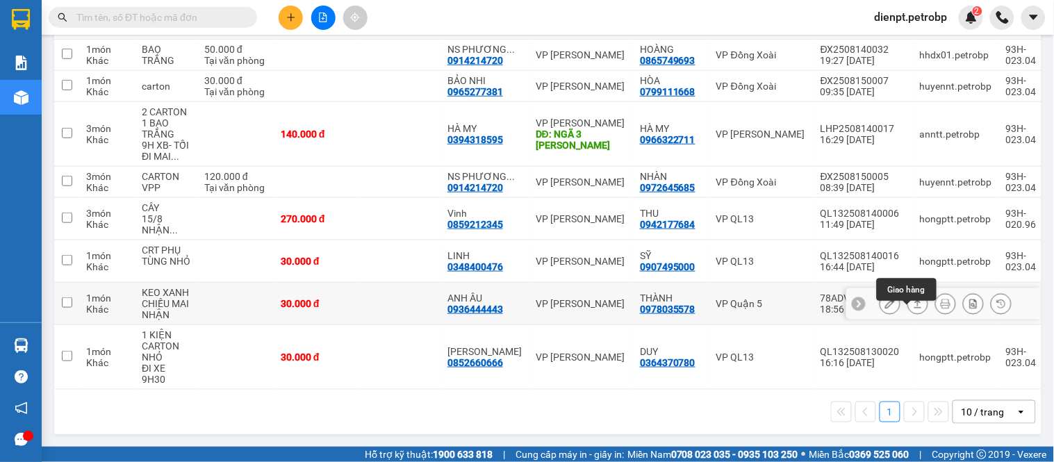
click at [913, 309] on icon at bounding box center [918, 304] width 10 height 10
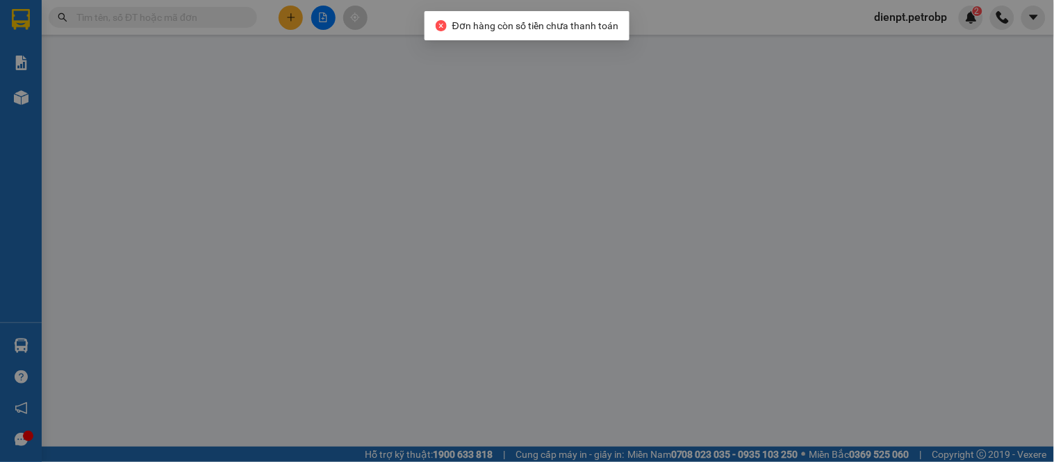
type input "0978035578"
type input "THÀNH"
type input "0936444443"
type input "ANH ÂU"
type input "30.000"
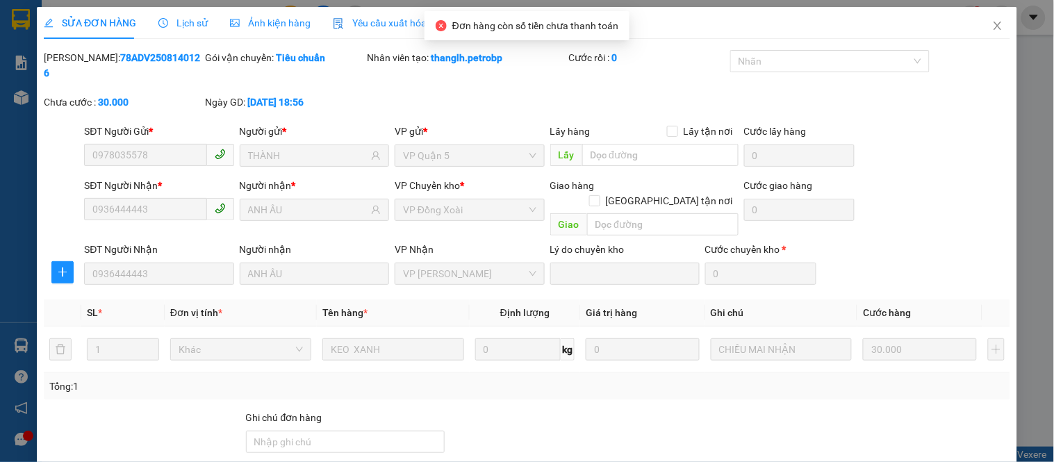
scroll to position [101, 0]
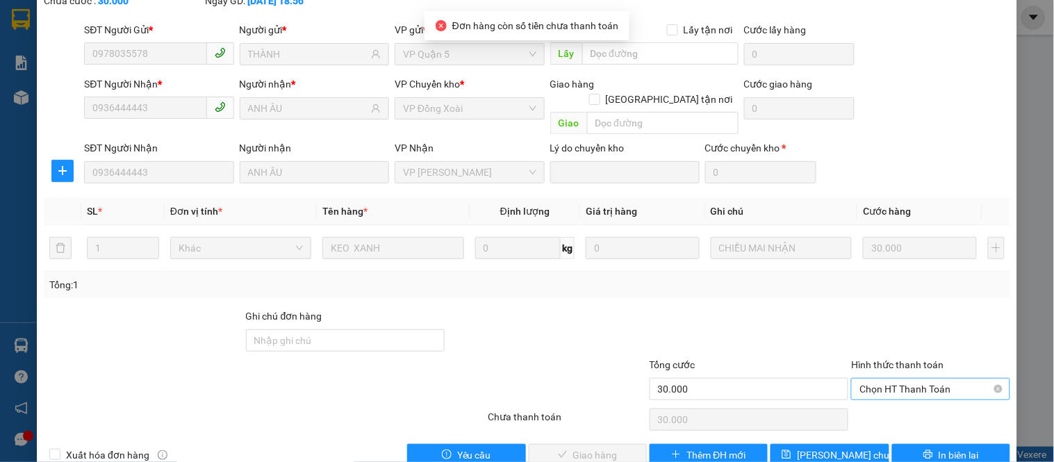
click at [895, 379] on span "Chọn HT Thanh Toán" at bounding box center [931, 389] width 142 height 21
click at [880, 387] on div "Tại văn phòng" at bounding box center [922, 386] width 140 height 15
type input "0"
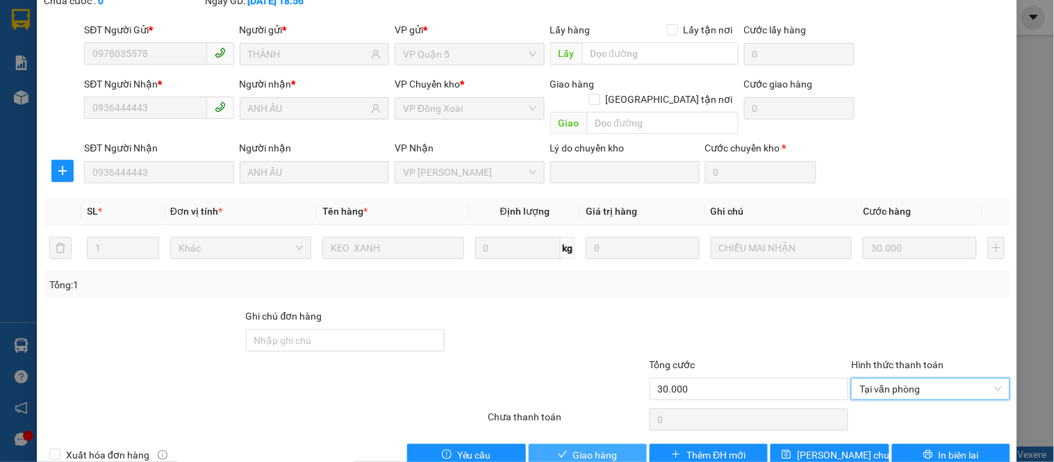
click at [587, 448] on span "Giao hàng" at bounding box center [595, 455] width 44 height 15
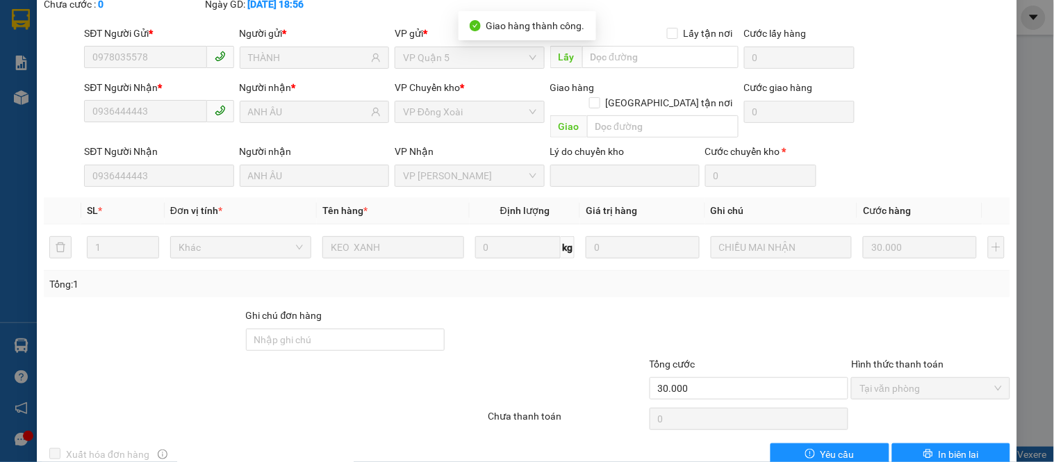
scroll to position [0, 0]
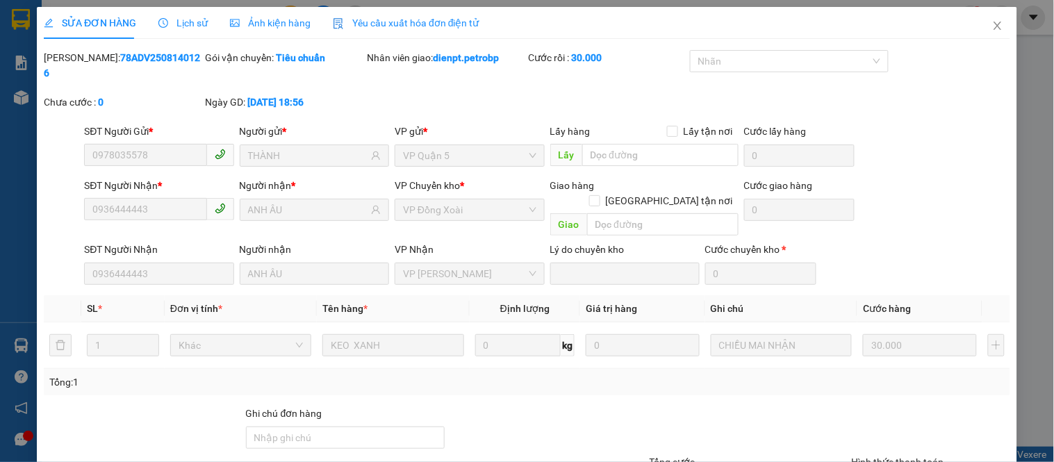
click at [135, 47] on div "SỬA ĐƠN HÀNG Lịch sử Ảnh kiện hàng Yêu cầu xuất hóa đơn điện tử Total Paid Fee …" at bounding box center [527, 285] width 967 height 557
click at [121, 60] on b "78ADV2508140126" at bounding box center [122, 65] width 156 height 26
copy b "78ADV2508140126"
click at [994, 28] on icon "close" at bounding box center [998, 26] width 8 height 8
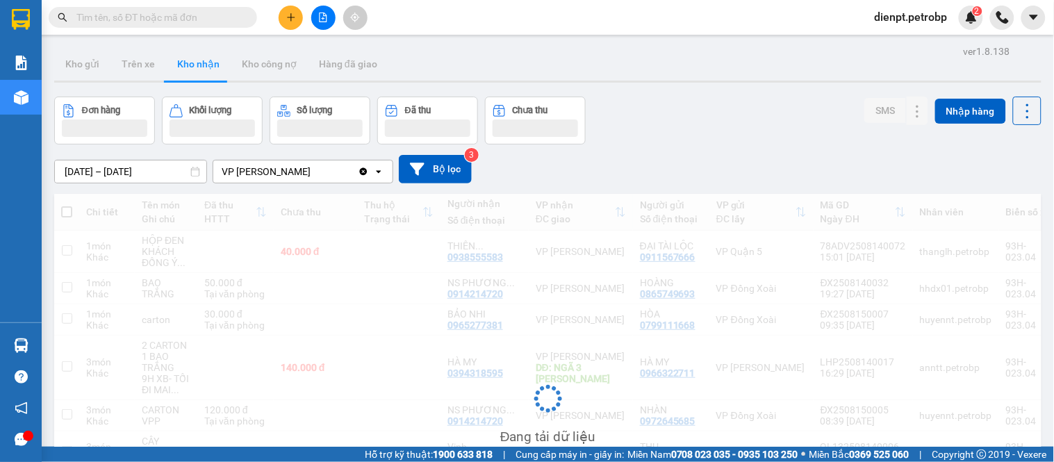
click at [696, 137] on div "Đơn hàng Khối lượng Số lượng Đã thu Chưa thu SMS Nhập hàng" at bounding box center [547, 121] width 987 height 48
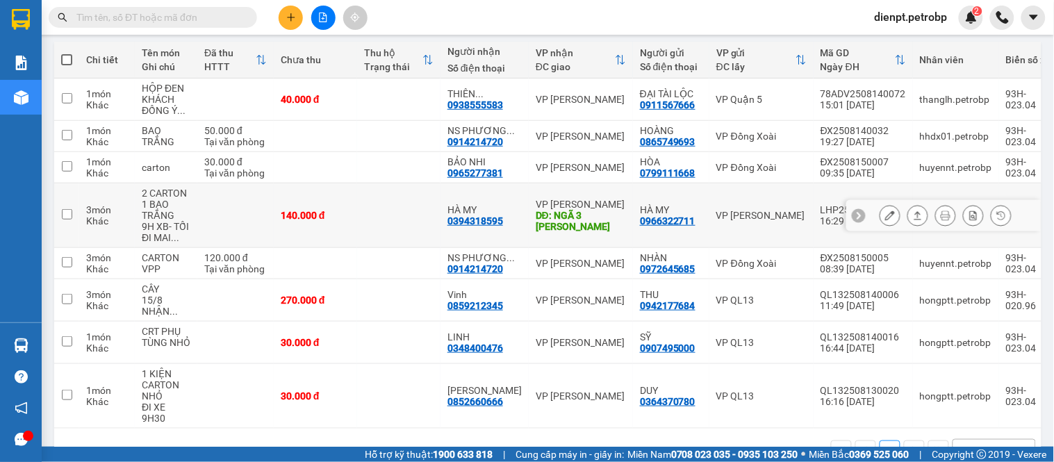
scroll to position [199, 0]
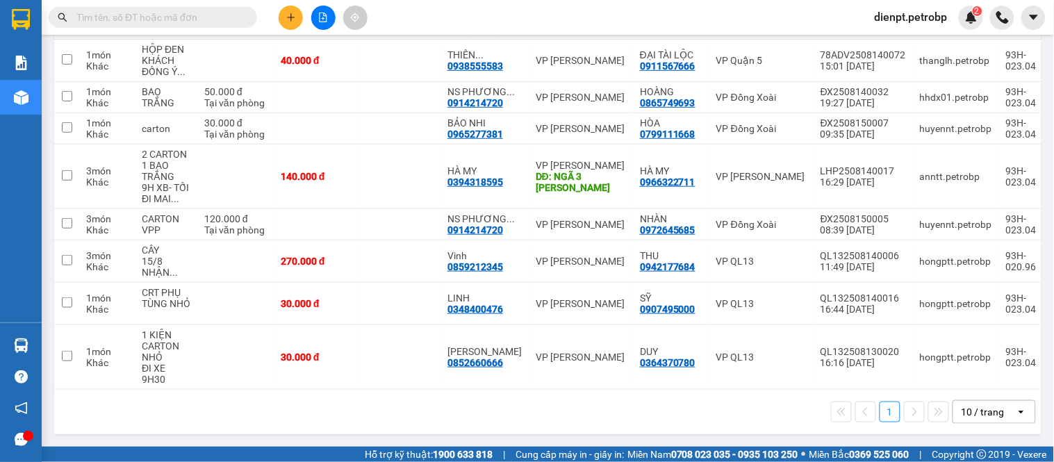
drag, startPoint x: 115, startPoint y: 416, endPoint x: 118, endPoint y: 404, distance: 11.6
click at [115, 416] on div "1 10 / trang open" at bounding box center [548, 412] width 976 height 24
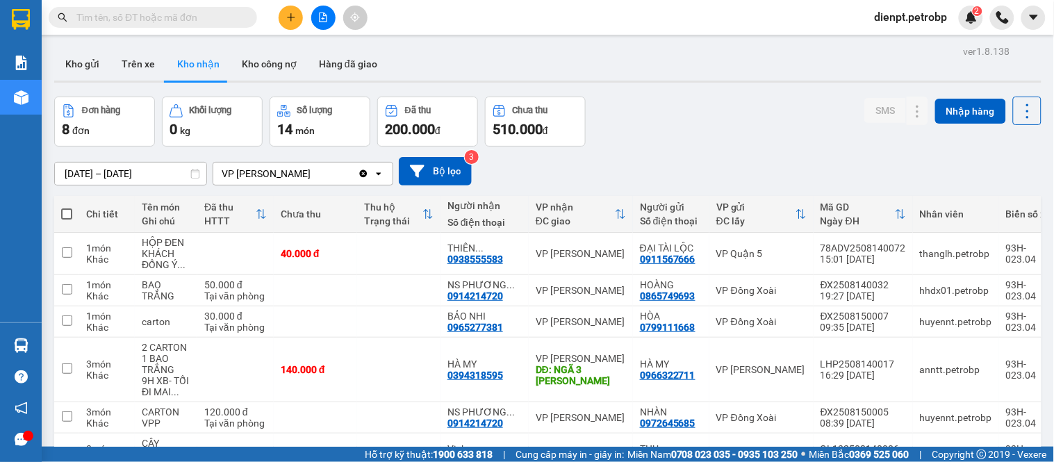
drag, startPoint x: 707, startPoint y: 112, endPoint x: 650, endPoint y: 124, distance: 58.9
click at [707, 113] on div "Đơn hàng 8 đơn Khối lượng 0 kg Số lượng 14 món Đã thu 200.000 đ Chưa thu 510.00…" at bounding box center [547, 122] width 987 height 50
click at [653, 153] on div "[DATE] – [DATE] Press the down arrow key to interact with the calendar and sele…" at bounding box center [547, 171] width 987 height 49
click at [912, 294] on button at bounding box center [917, 291] width 19 height 24
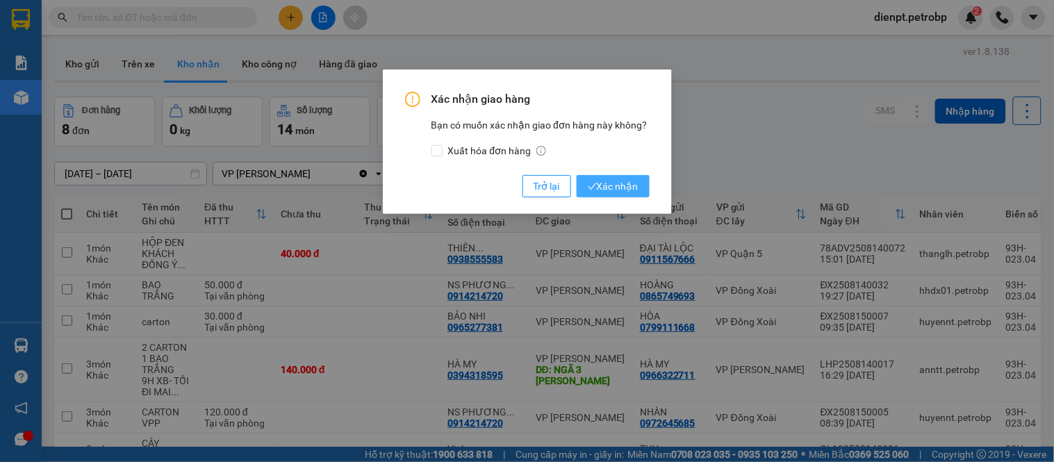
click at [619, 189] on span "Xác nhận" at bounding box center [613, 186] width 51 height 15
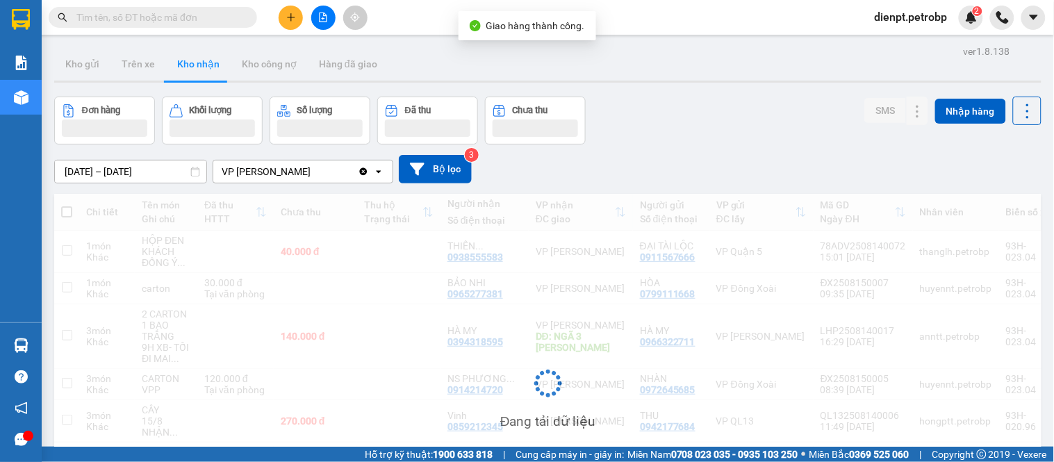
click at [796, 145] on div "[DATE] – [DATE] Press the down arrow key to interact with the calendar and sele…" at bounding box center [547, 169] width 987 height 49
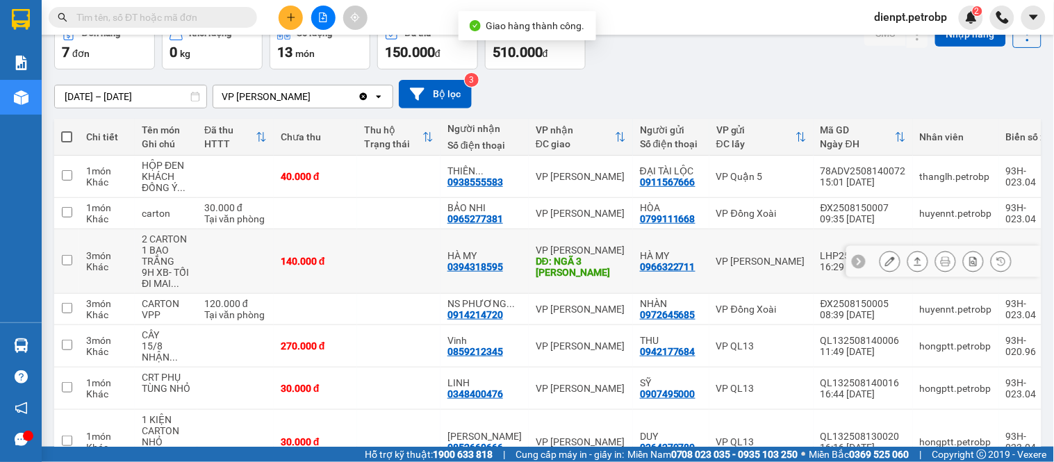
scroll to position [154, 0]
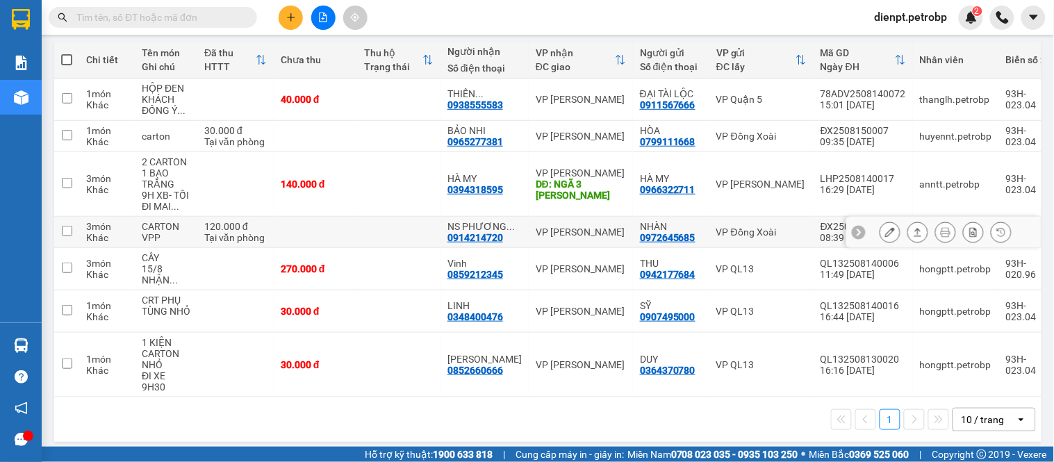
click at [908, 229] on button at bounding box center [917, 232] width 19 height 24
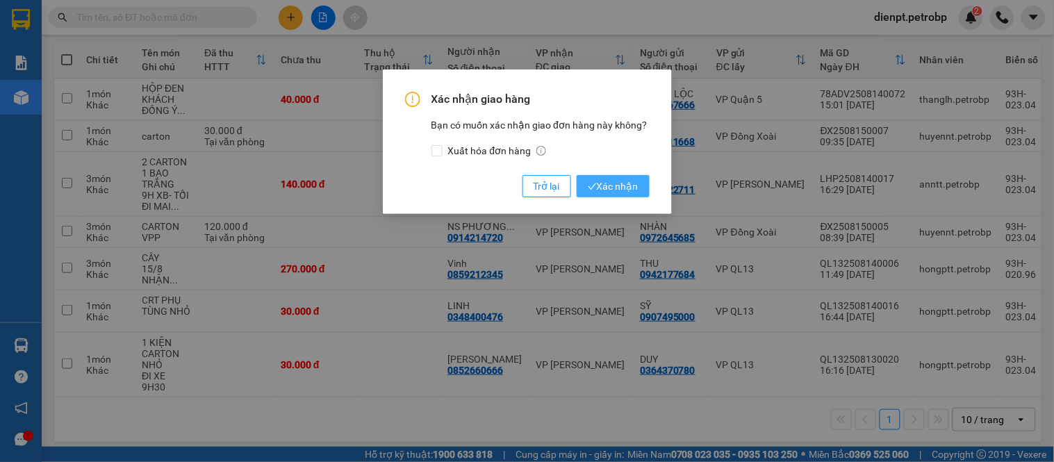
click at [624, 183] on span "Xác nhận" at bounding box center [613, 186] width 51 height 15
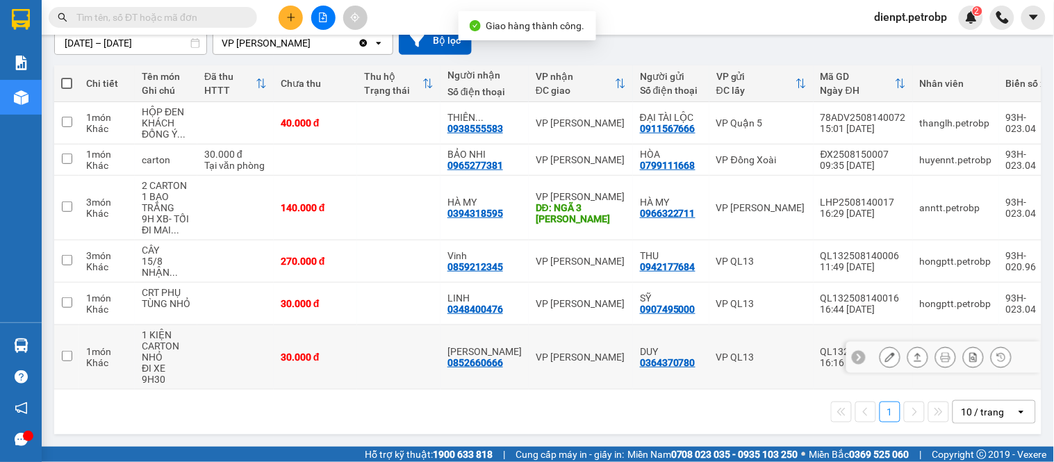
scroll to position [59, 0]
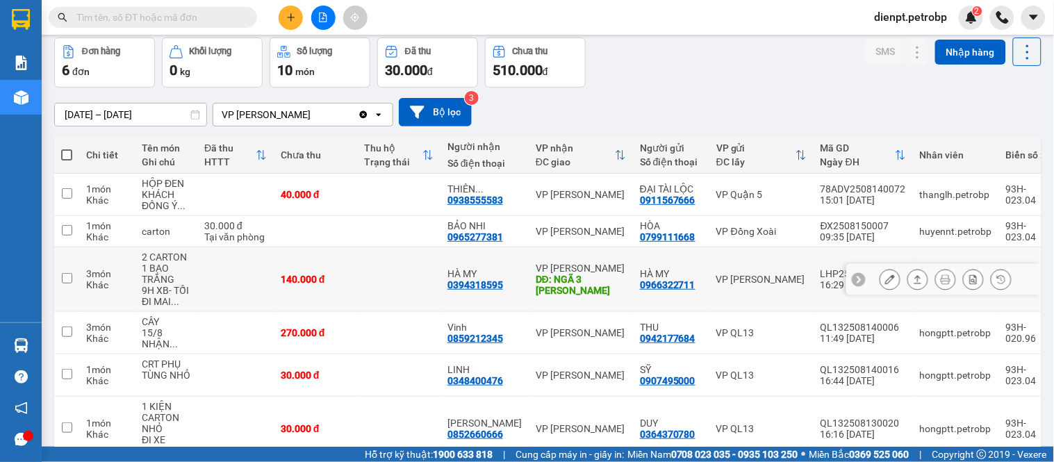
click at [846, 285] on div at bounding box center [943, 279] width 195 height 31
click at [854, 277] on icon at bounding box center [859, 279] width 10 height 10
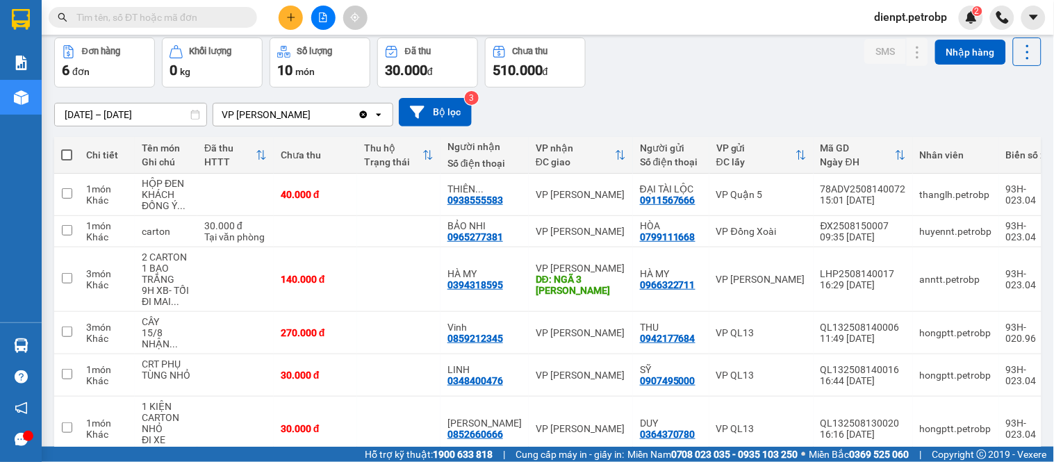
click at [664, 81] on div "Đơn hàng 6 đơn Khối lượng 0 kg Số lượng 10 món Đã thu 30.000 đ Chưa thu 510.000…" at bounding box center [547, 63] width 987 height 50
click at [663, 100] on div "[DATE] – [DATE] Press the down arrow key to interact with the calendar and sele…" at bounding box center [547, 112] width 987 height 28
click at [985, 85] on div "SMS Nhập hàng" at bounding box center [952, 63] width 177 height 50
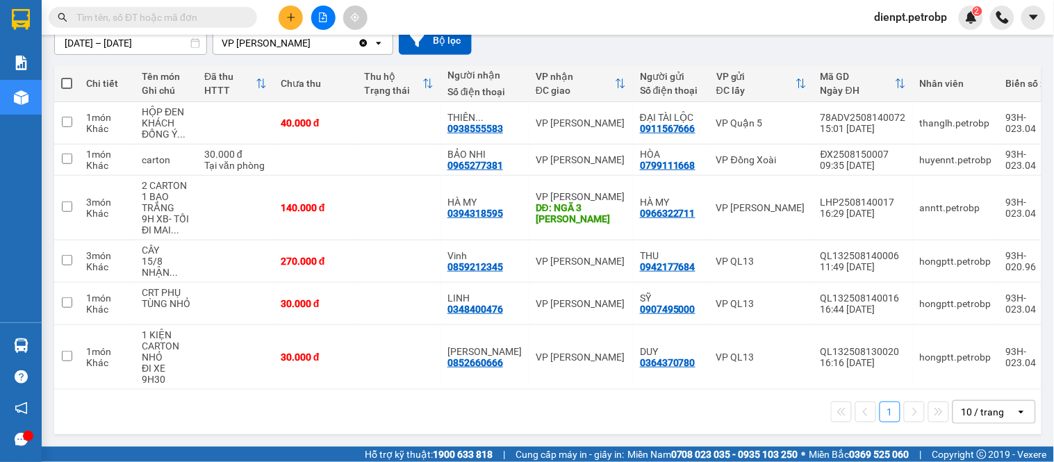
click at [79, 413] on div "1 10 / trang open" at bounding box center [548, 412] width 976 height 24
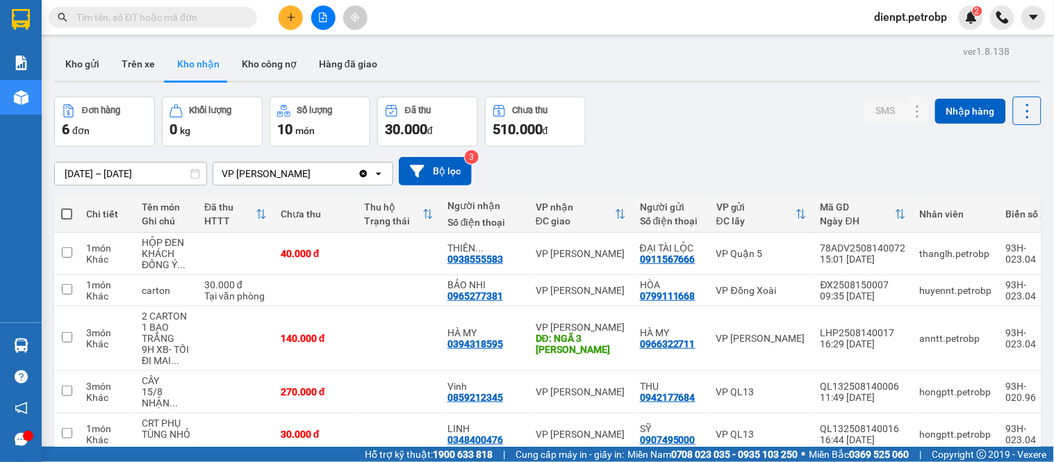
drag, startPoint x: 705, startPoint y: 138, endPoint x: 706, endPoint y: 1, distance: 136.2
click at [706, 134] on div "Đơn hàng 6 đơn Khối lượng 0 kg Số lượng 10 món Đã thu 30.000 đ Chưa thu 510.000…" at bounding box center [547, 122] width 987 height 50
click at [706, 139] on div "Đơn hàng 6 đơn Khối lượng 0 kg Số lượng 10 món Đã thu 30.000 đ Chưa thu 510.000…" at bounding box center [547, 122] width 987 height 50
click at [908, 250] on button at bounding box center [917, 254] width 19 height 24
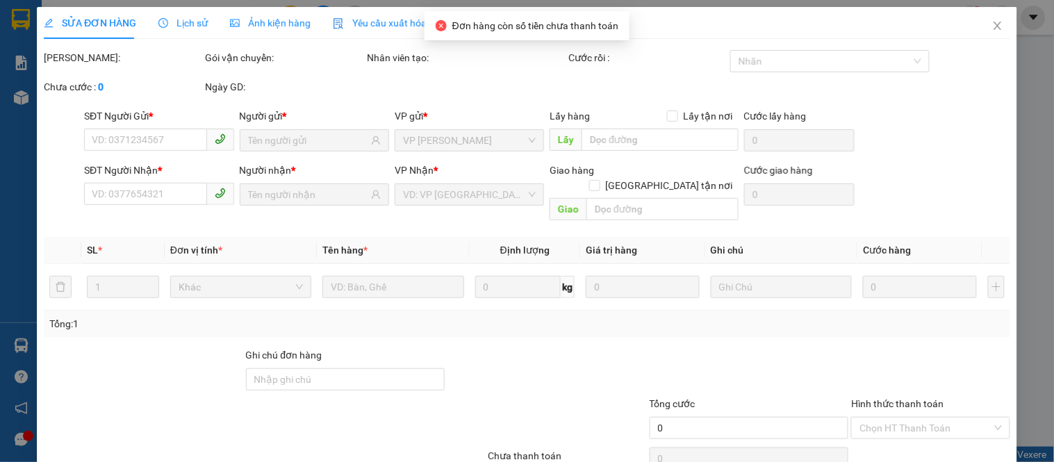
type input "0911567666"
type input "ĐẠI TÀI LỘC"
type input "0938555583"
type input "THIÊN NGUYỄN"
type input "40.000"
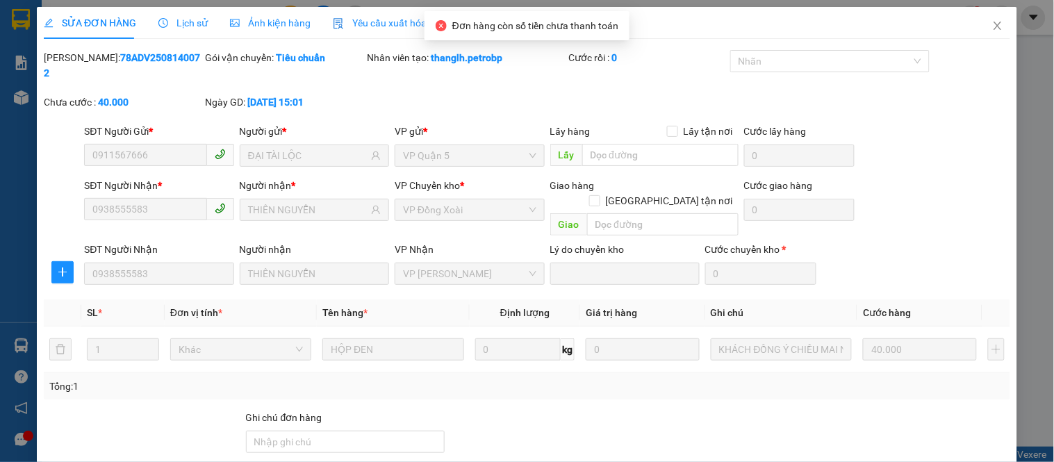
scroll to position [101, 0]
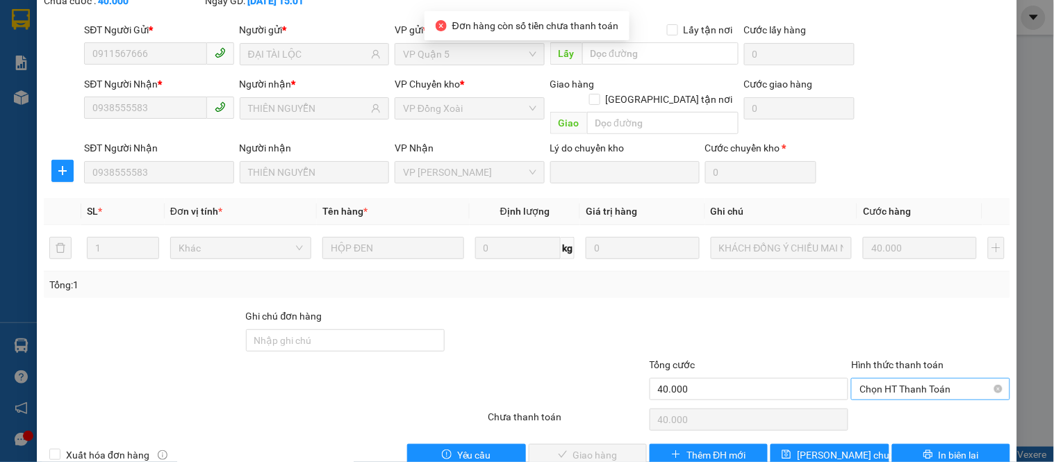
click at [891, 379] on span "Chọn HT Thanh Toán" at bounding box center [931, 389] width 142 height 21
click at [887, 393] on div "Tại văn phòng" at bounding box center [922, 386] width 157 height 22
type input "0"
click at [587, 448] on span "Giao hàng" at bounding box center [595, 455] width 44 height 15
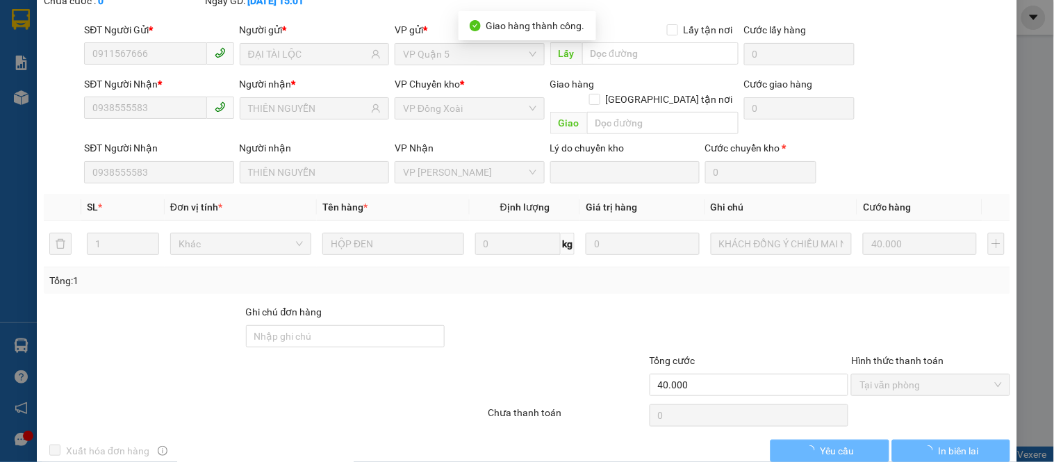
scroll to position [0, 0]
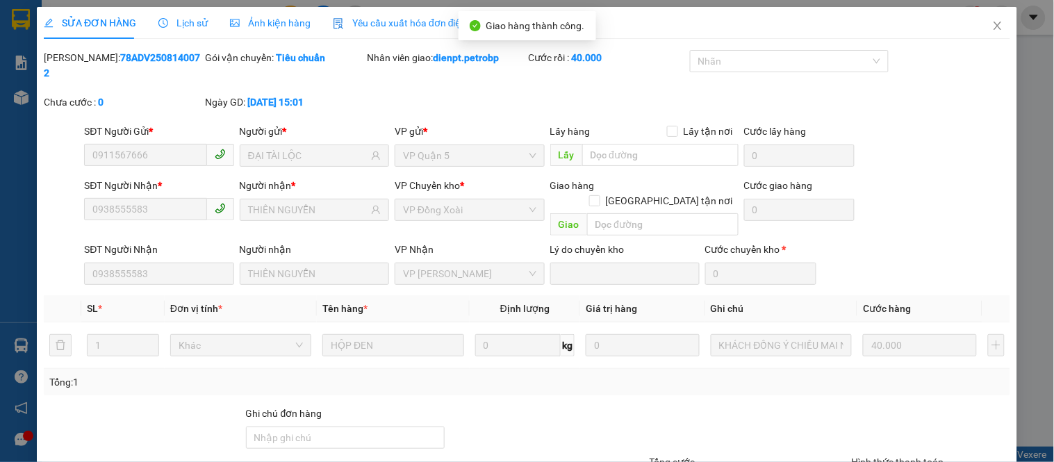
click at [131, 60] on b "78ADV2508140072" at bounding box center [122, 65] width 156 height 26
copy b "78ADV2508140072"
click at [992, 28] on icon "close" at bounding box center [997, 25] width 11 height 11
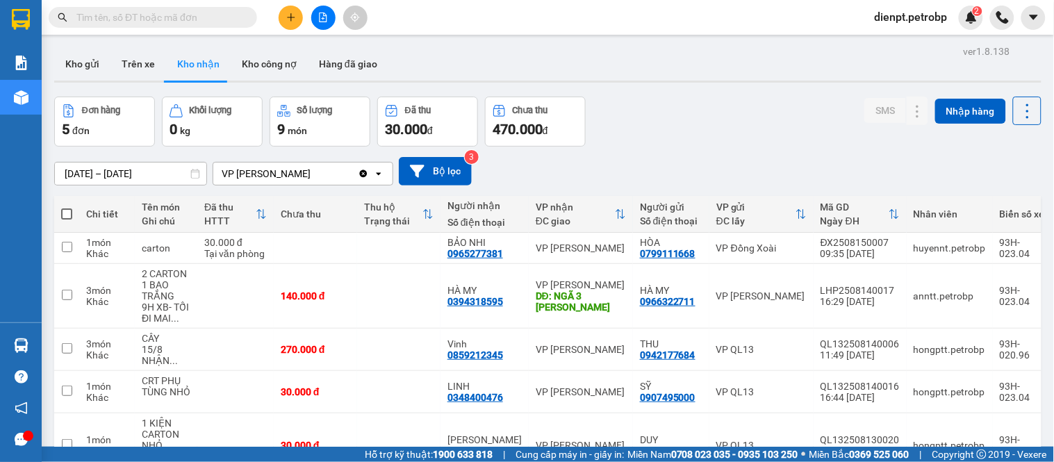
click at [672, 162] on div "[DATE] – [DATE] Press the down arrow key to interact with the calendar and sele…" at bounding box center [547, 171] width 987 height 28
click at [990, 155] on div "[DATE] – [DATE] Press the down arrow key to interact with the calendar and sele…" at bounding box center [547, 171] width 987 height 49
click at [740, 122] on div "Đơn hàng 5 đơn Khối lượng 0 kg Số lượng 9 món Đã thu 30.000 đ Chưa thu 470.000 …" at bounding box center [547, 122] width 987 height 50
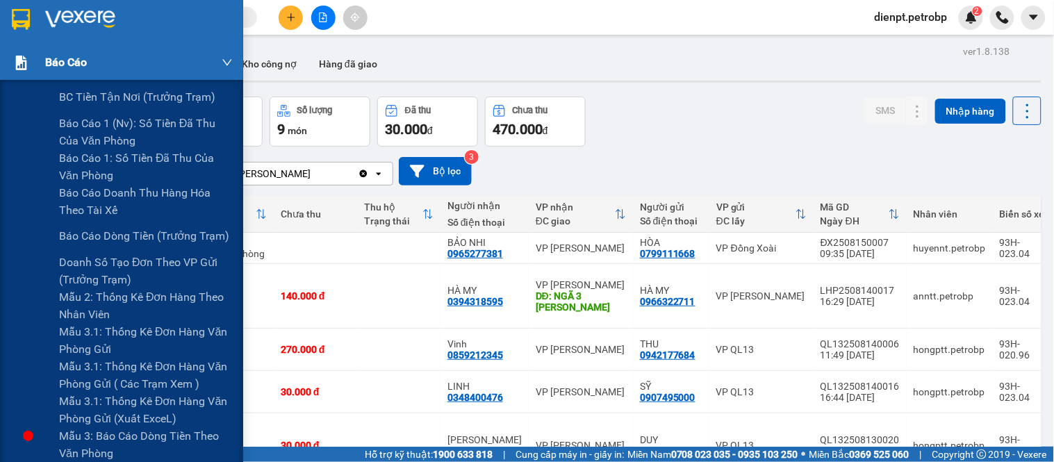
click at [67, 76] on div "Báo cáo" at bounding box center [139, 62] width 188 height 35
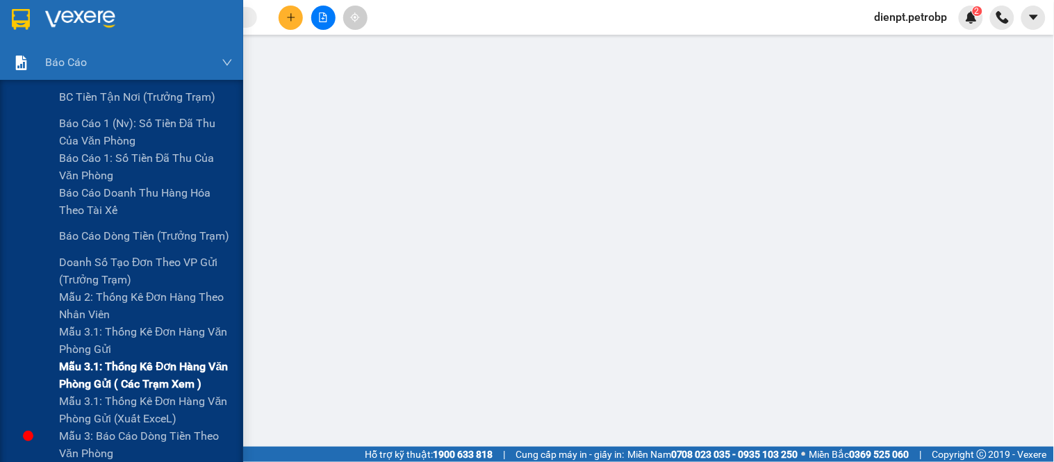
click at [100, 390] on span "Mẫu 3.1: Thống kê đơn hàng văn phòng gửi ( các trạm xem )" at bounding box center [146, 375] width 174 height 35
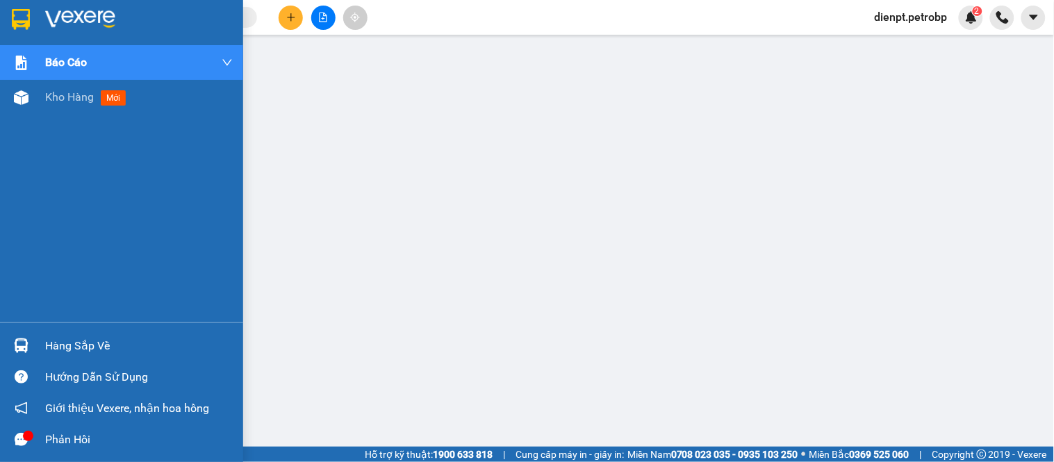
click at [22, 346] on img at bounding box center [21, 345] width 15 height 15
